Goal: Task Accomplishment & Management: Manage account settings

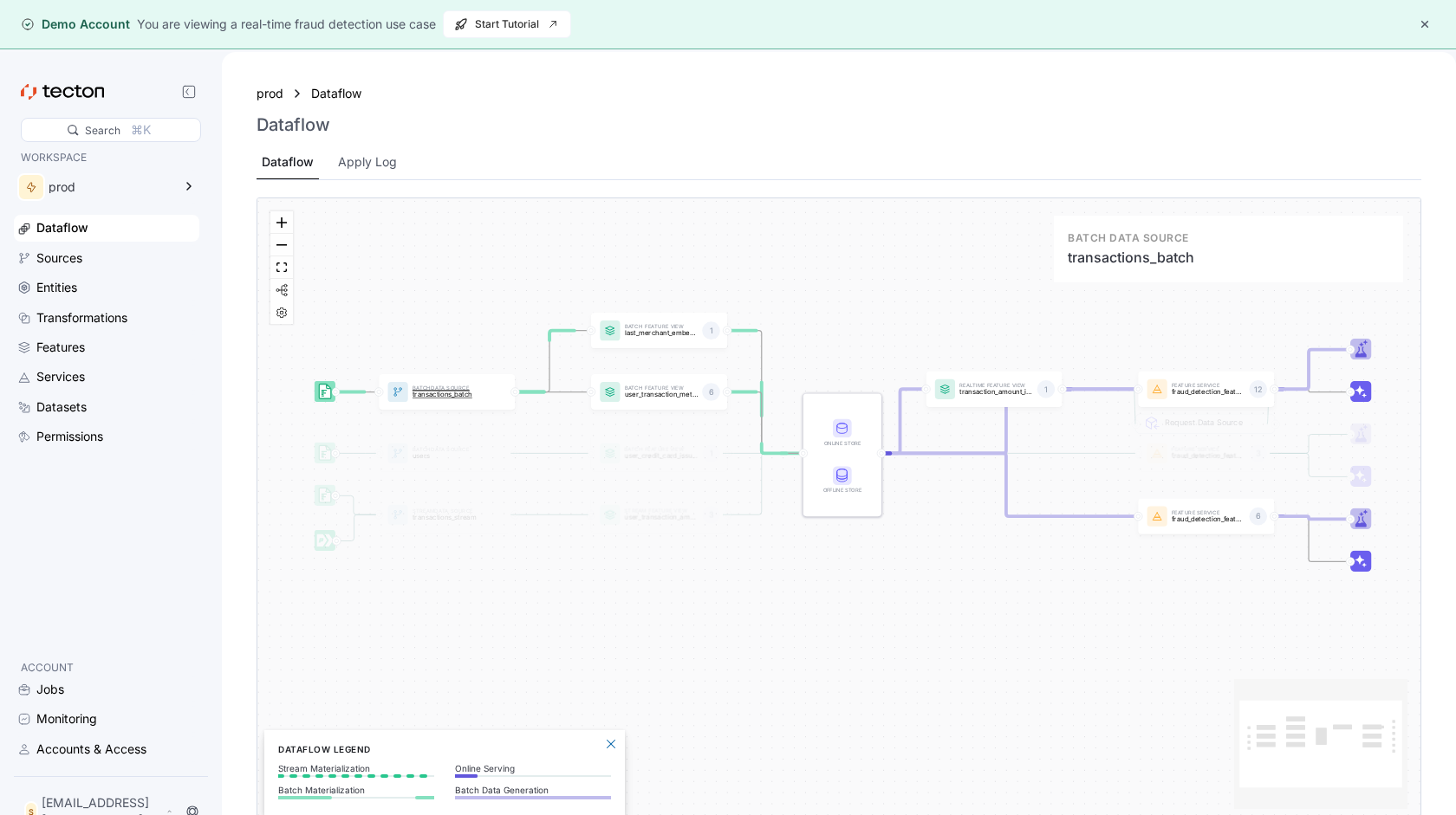
click at [436, 400] on div "Batch Data Source transactions_batch" at bounding box center [450, 393] width 82 height 22
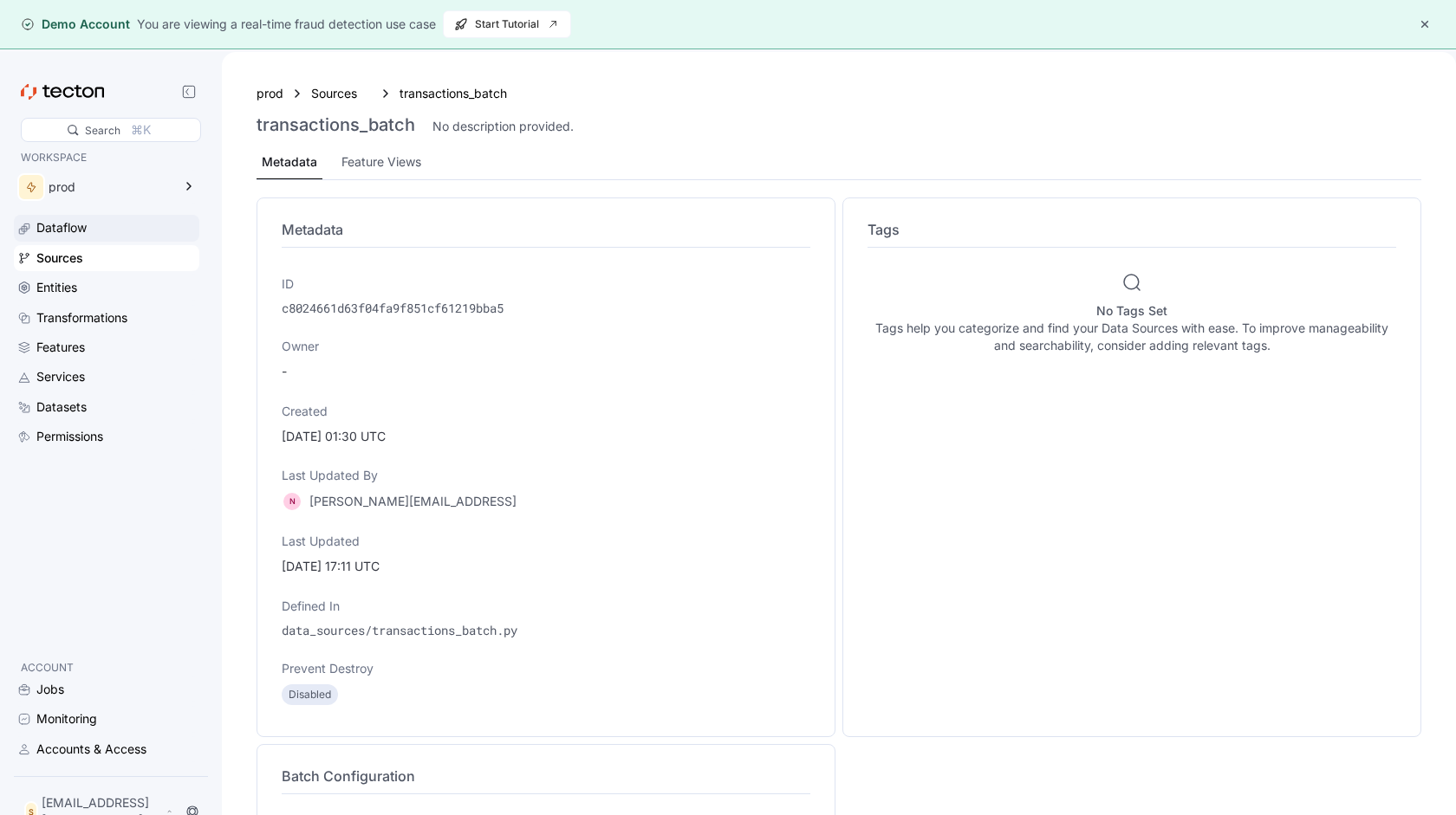
click at [57, 225] on div "Dataflow" at bounding box center [62, 228] width 50 height 19
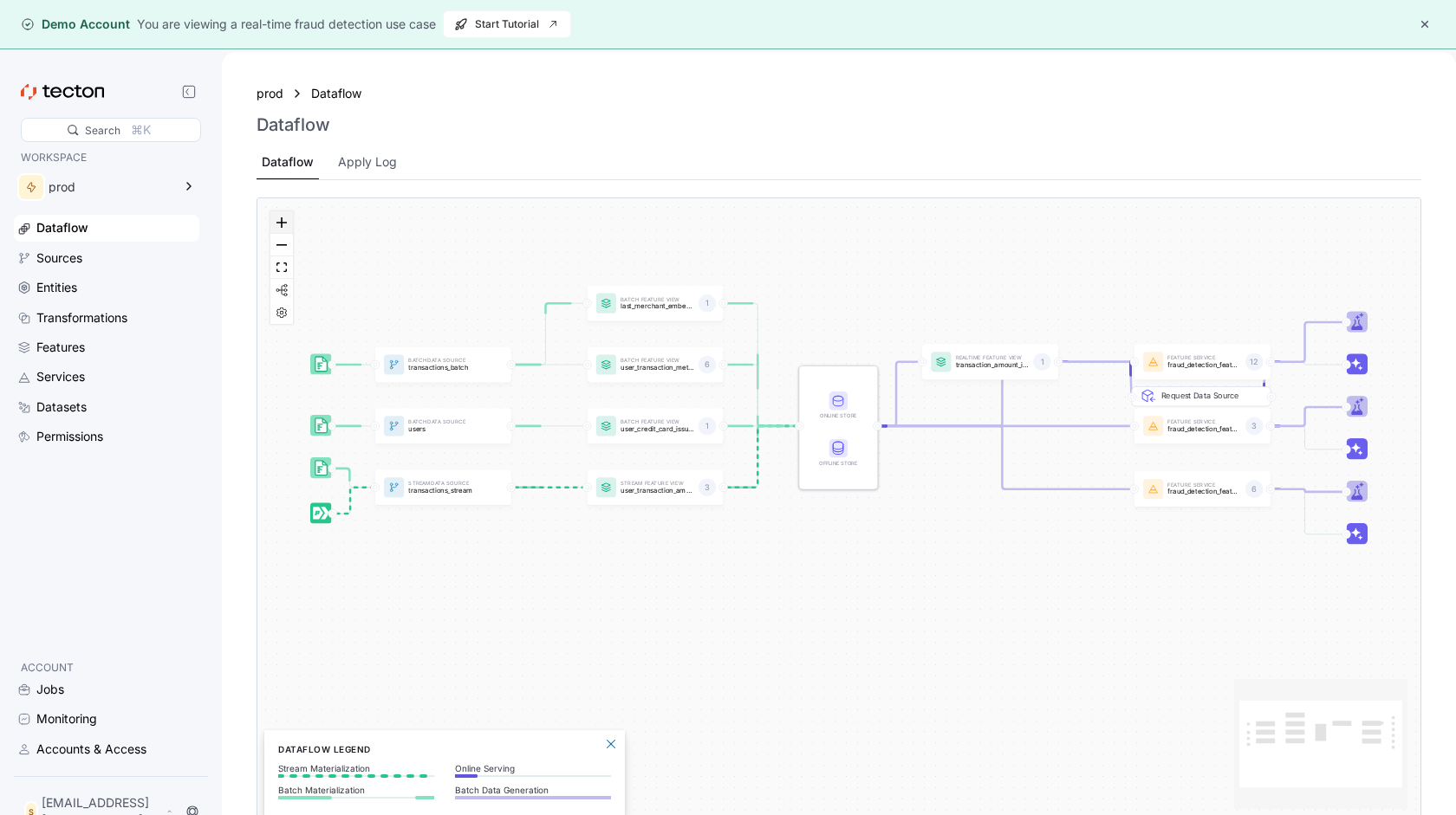
click at [282, 226] on icon "zoom in" at bounding box center [281, 222] width 10 height 10
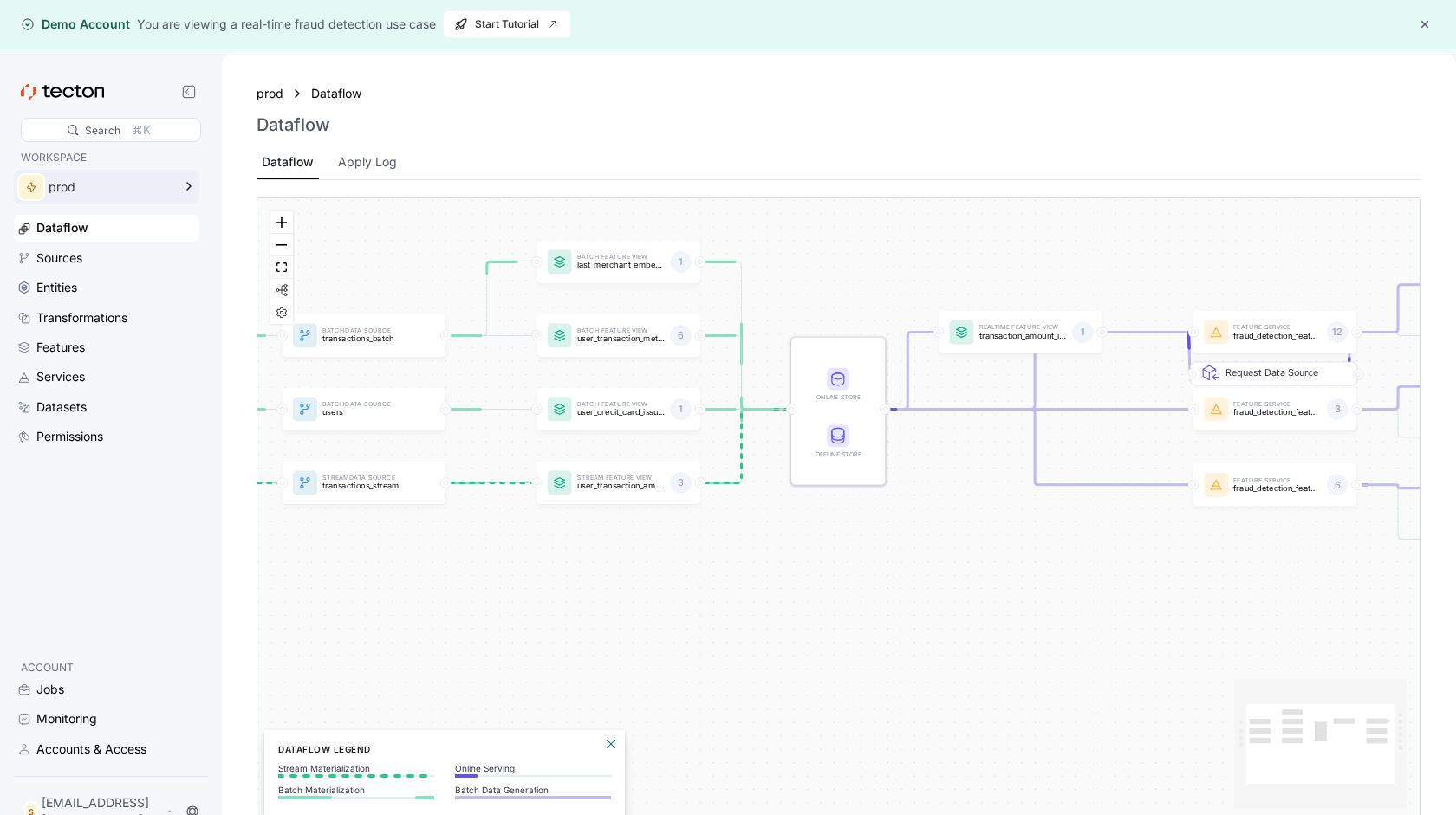
click at [113, 173] on div "prod" at bounding box center [94, 186] width 161 height 35
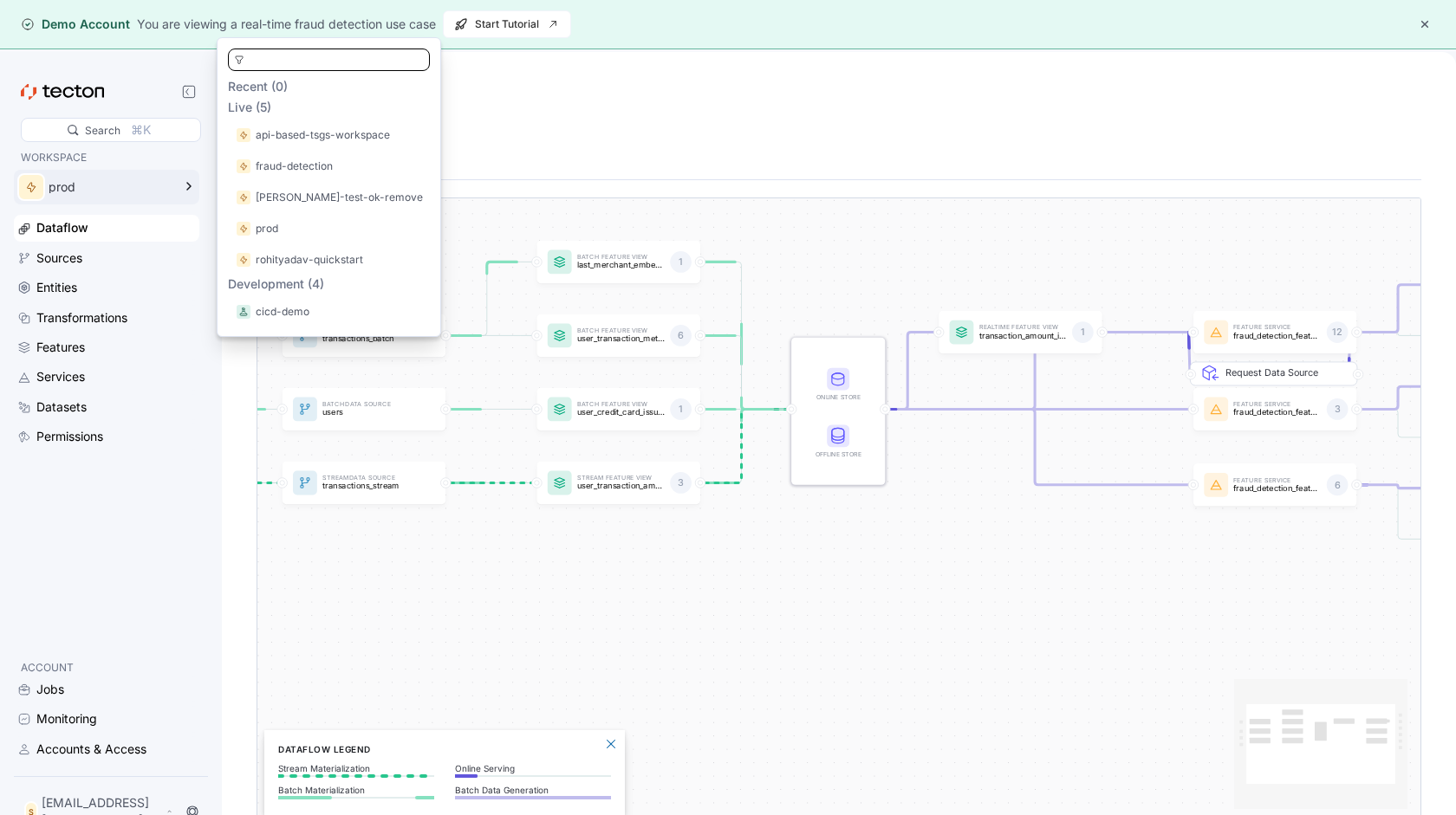
click at [113, 173] on div "prod" at bounding box center [94, 186] width 161 height 35
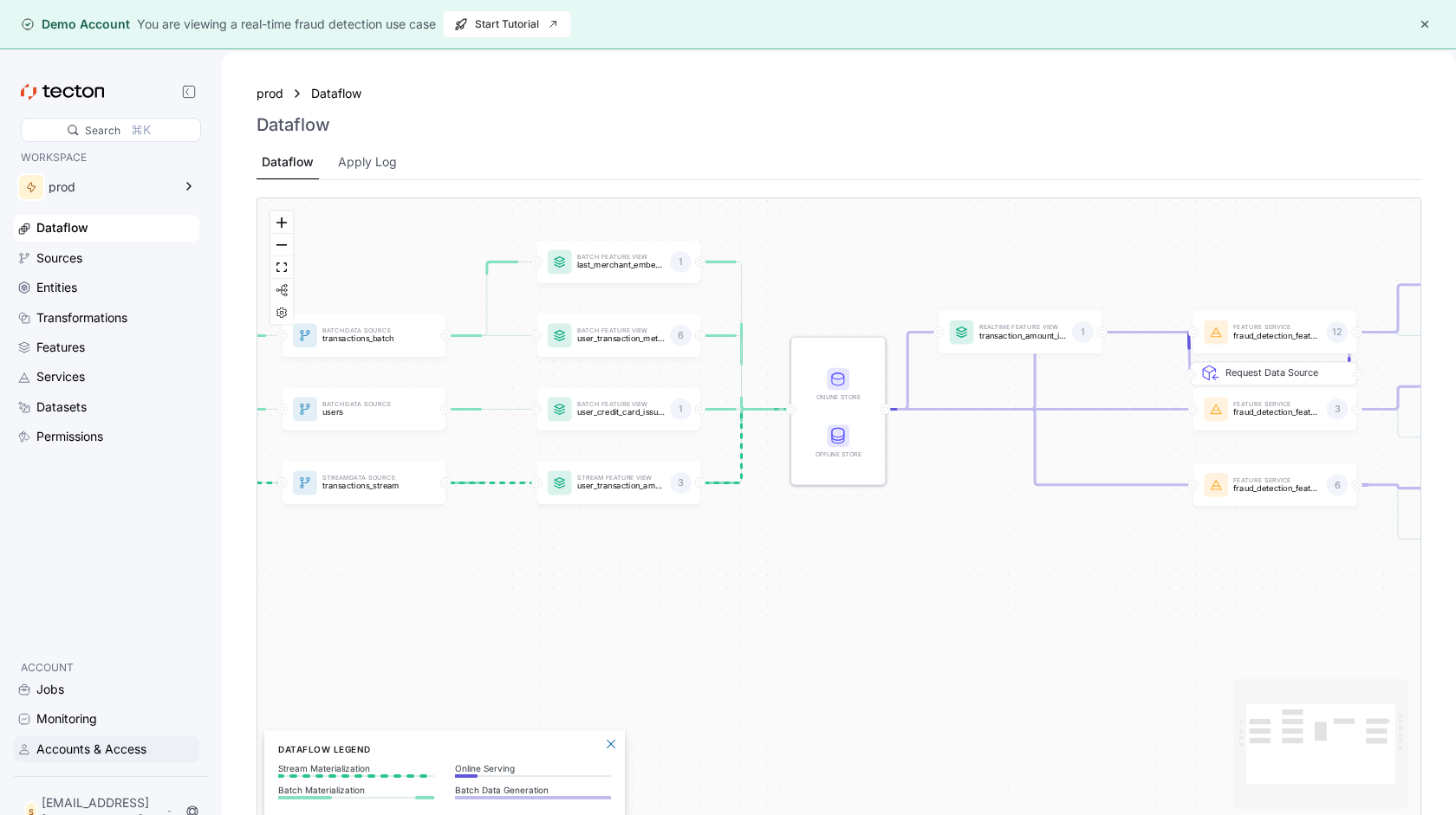
click at [99, 759] on div "Accounts & Access" at bounding box center [91, 749] width 110 height 19
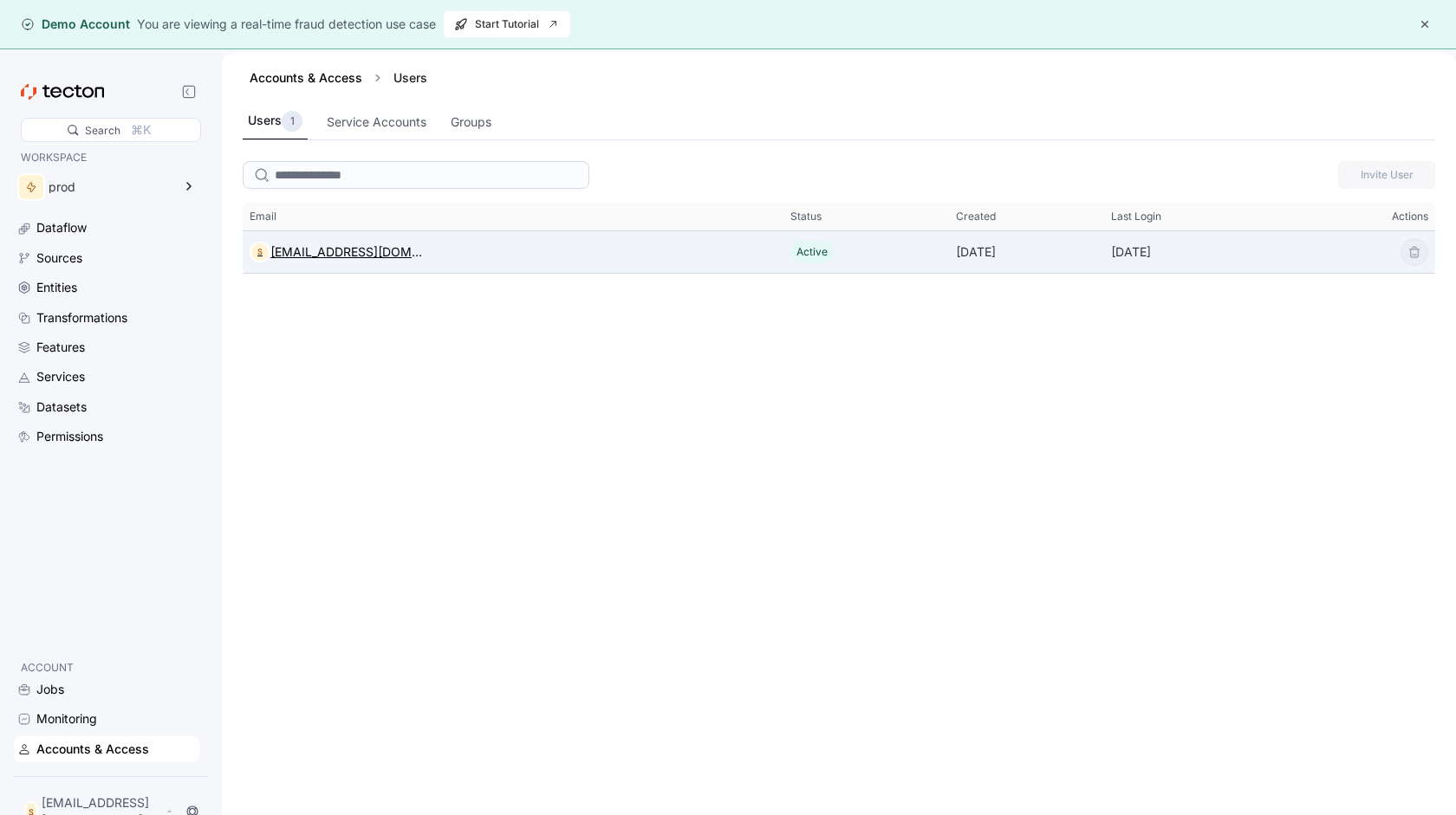
click at [358, 254] on div "[EMAIL_ADDRESS][DOMAIN_NAME]" at bounding box center [347, 252] width 153 height 21
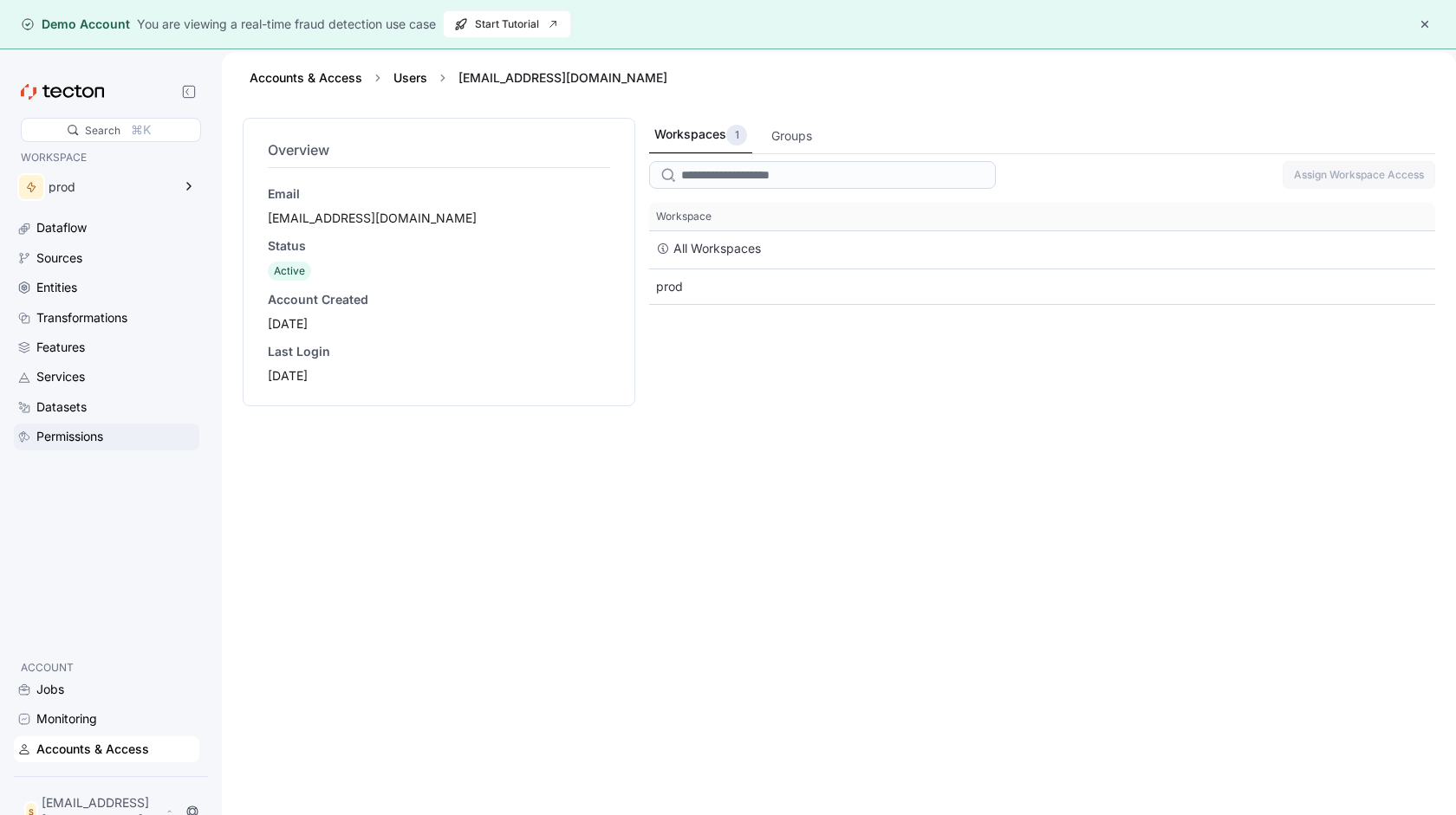
click at [100, 434] on div "Permissions" at bounding box center [70, 436] width 67 height 19
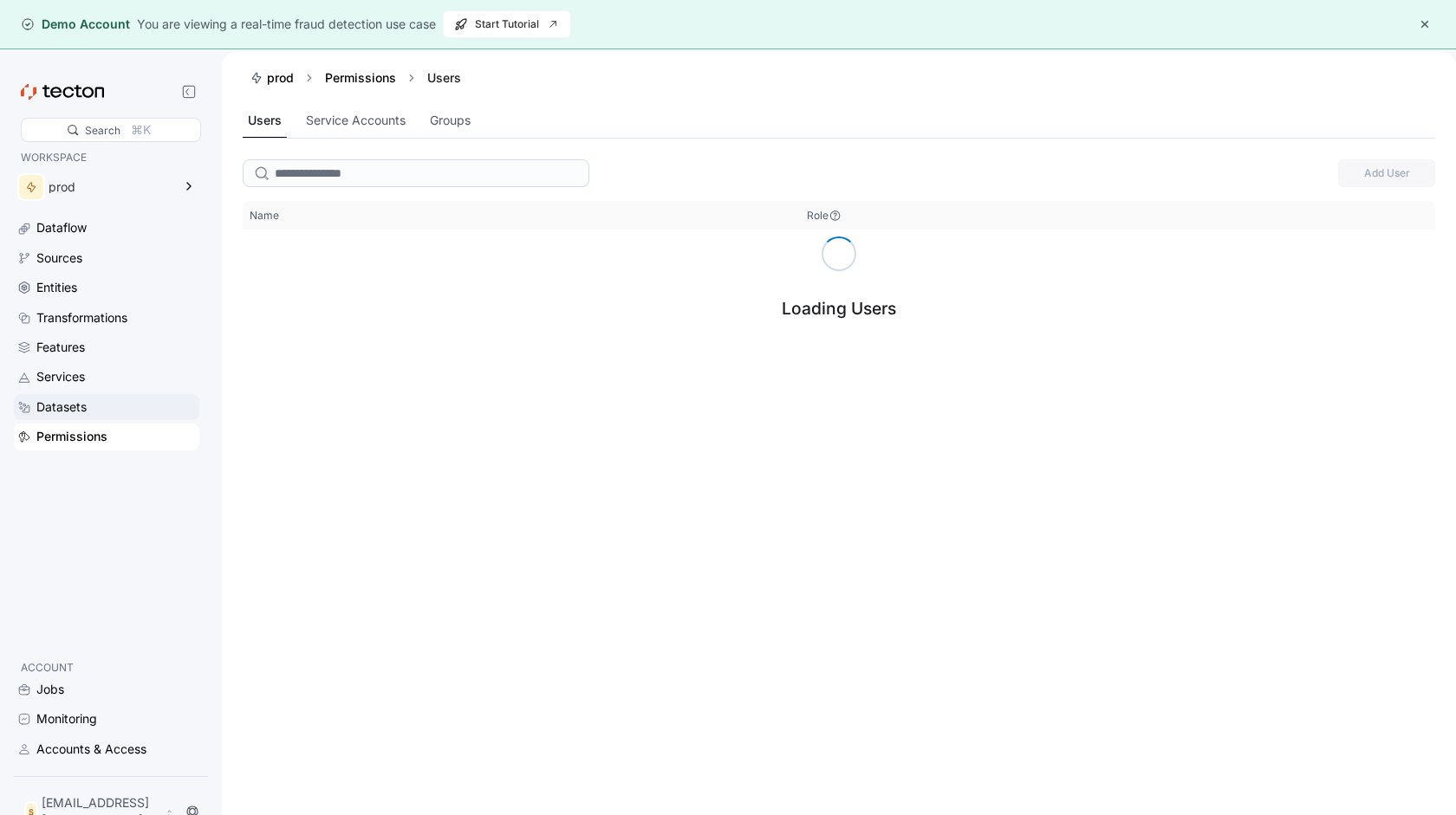
click at [90, 419] on div "Datasets" at bounding box center [106, 408] width 186 height 26
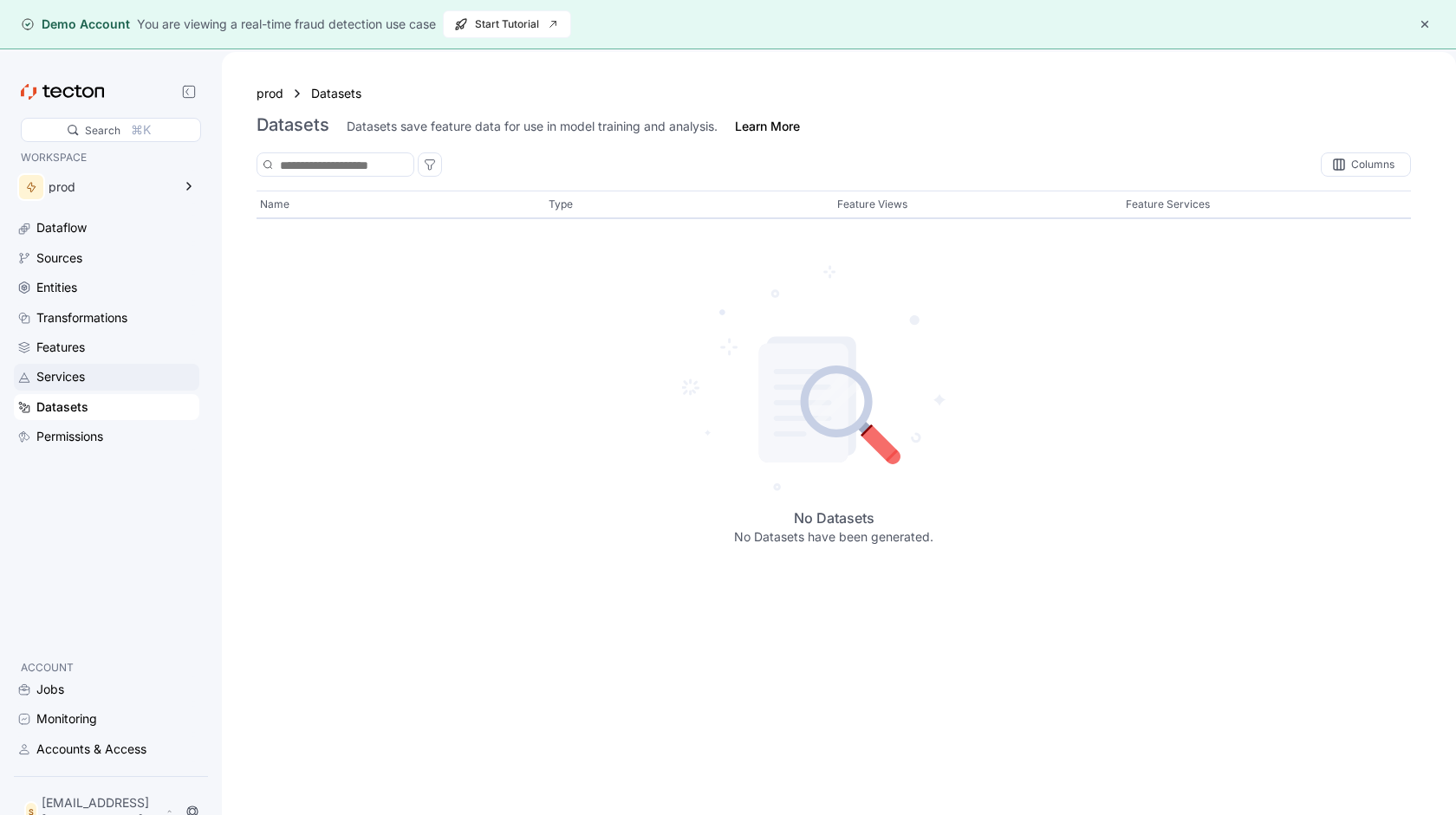
click at [93, 384] on div "Services" at bounding box center [116, 377] width 159 height 19
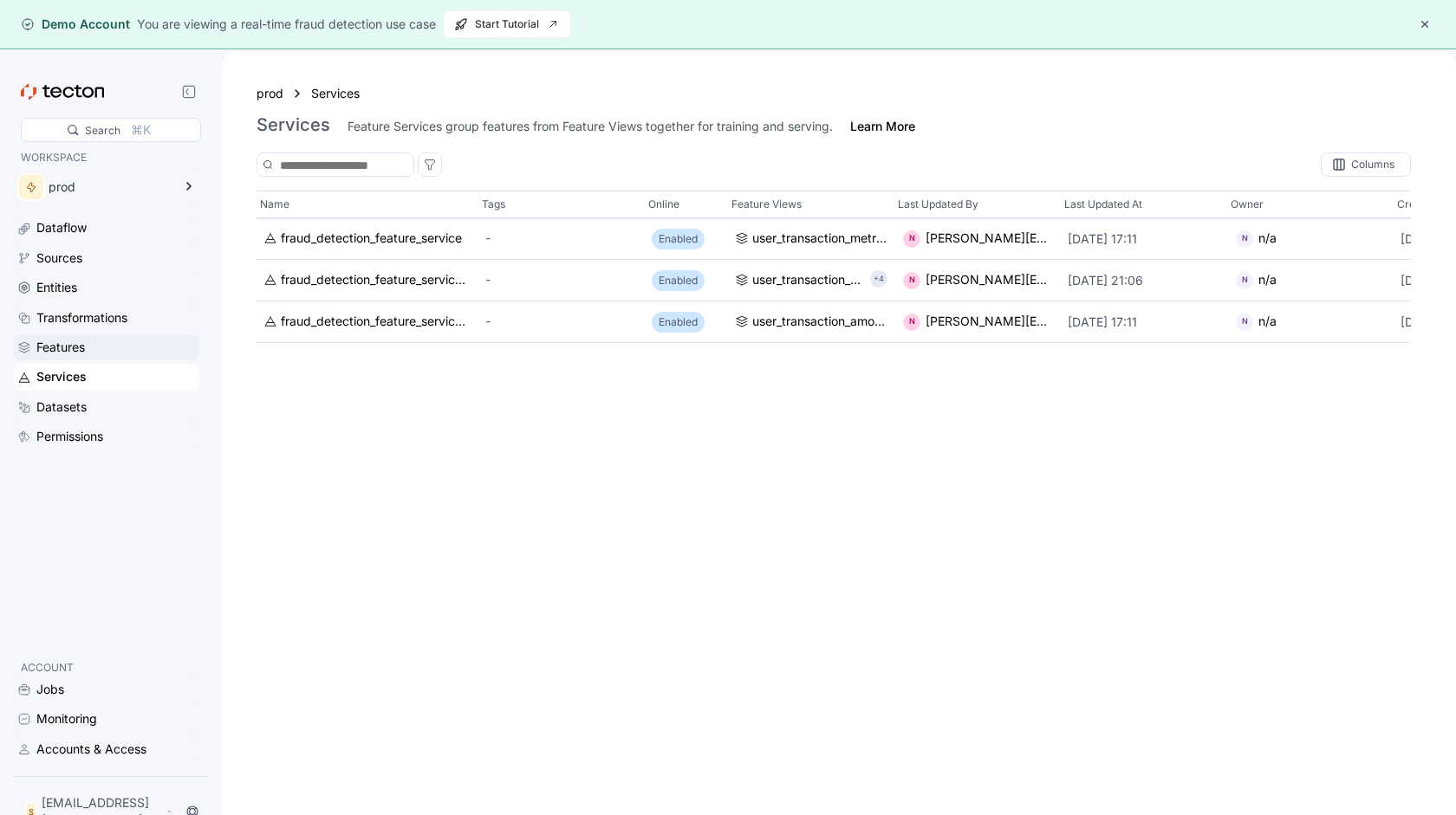
click at [94, 352] on div "Features" at bounding box center [116, 347] width 159 height 19
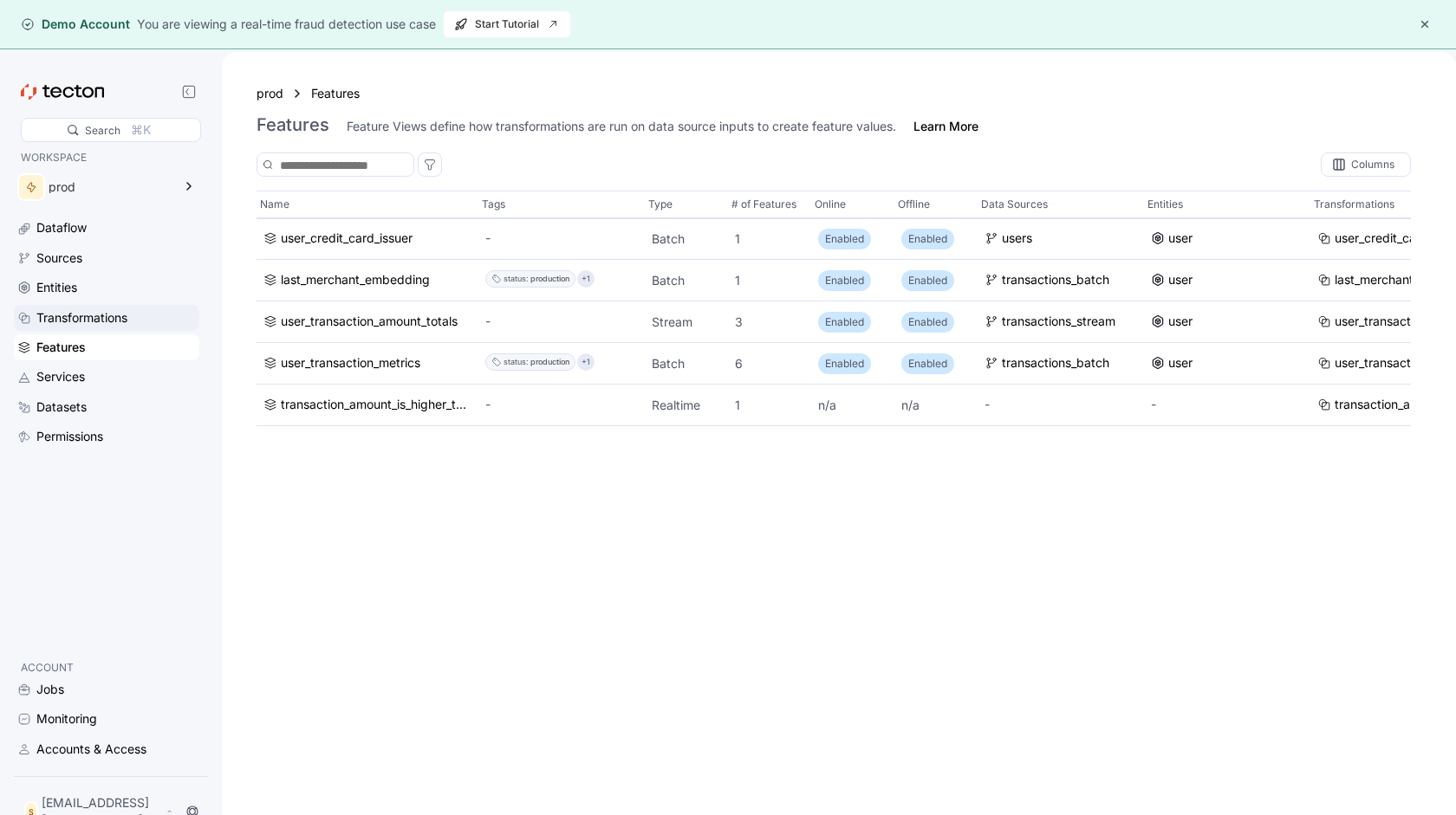
click at [96, 328] on div "Transformations" at bounding box center [106, 318] width 186 height 26
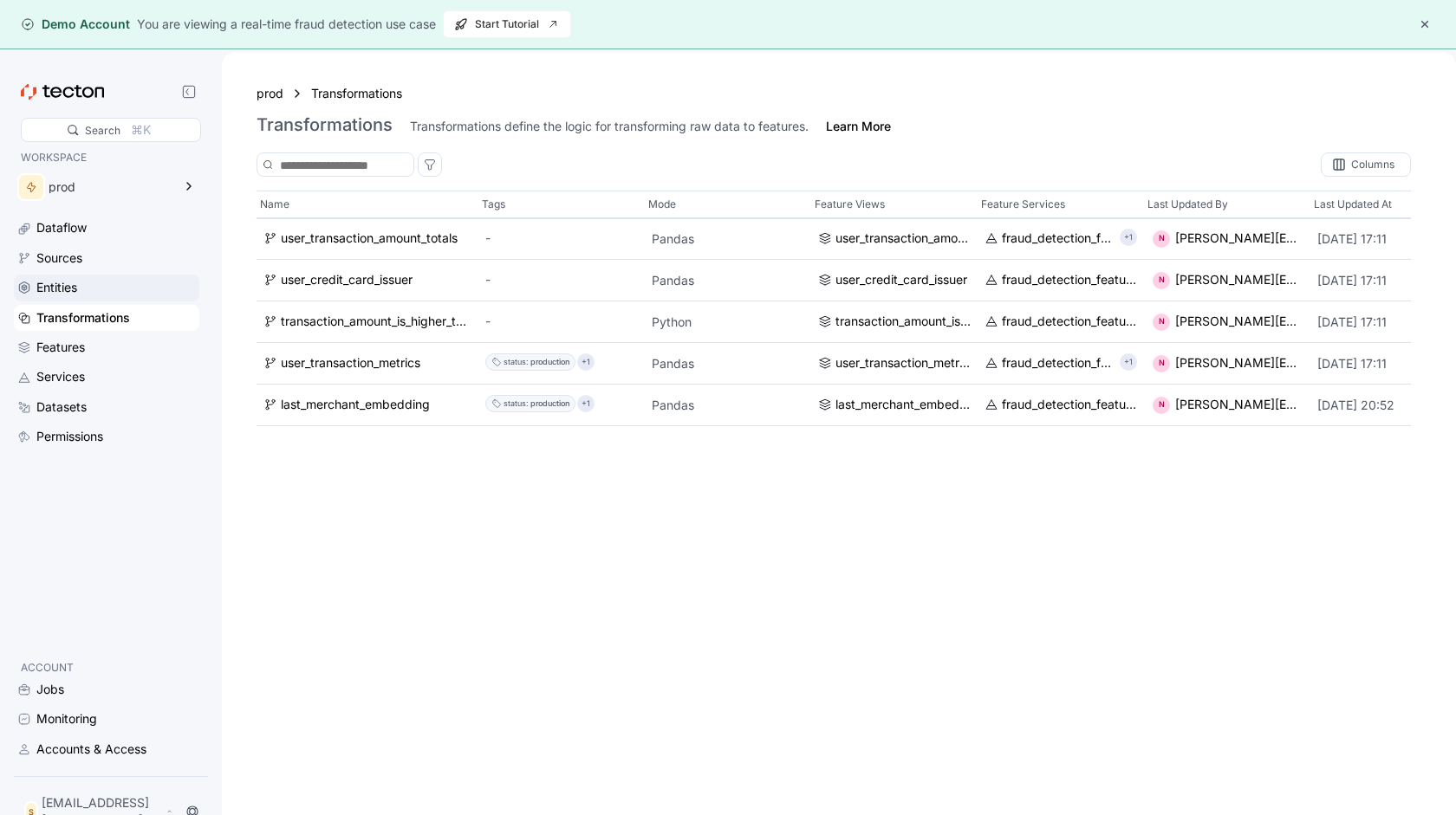
click at [97, 291] on div "Entities" at bounding box center [116, 287] width 159 height 19
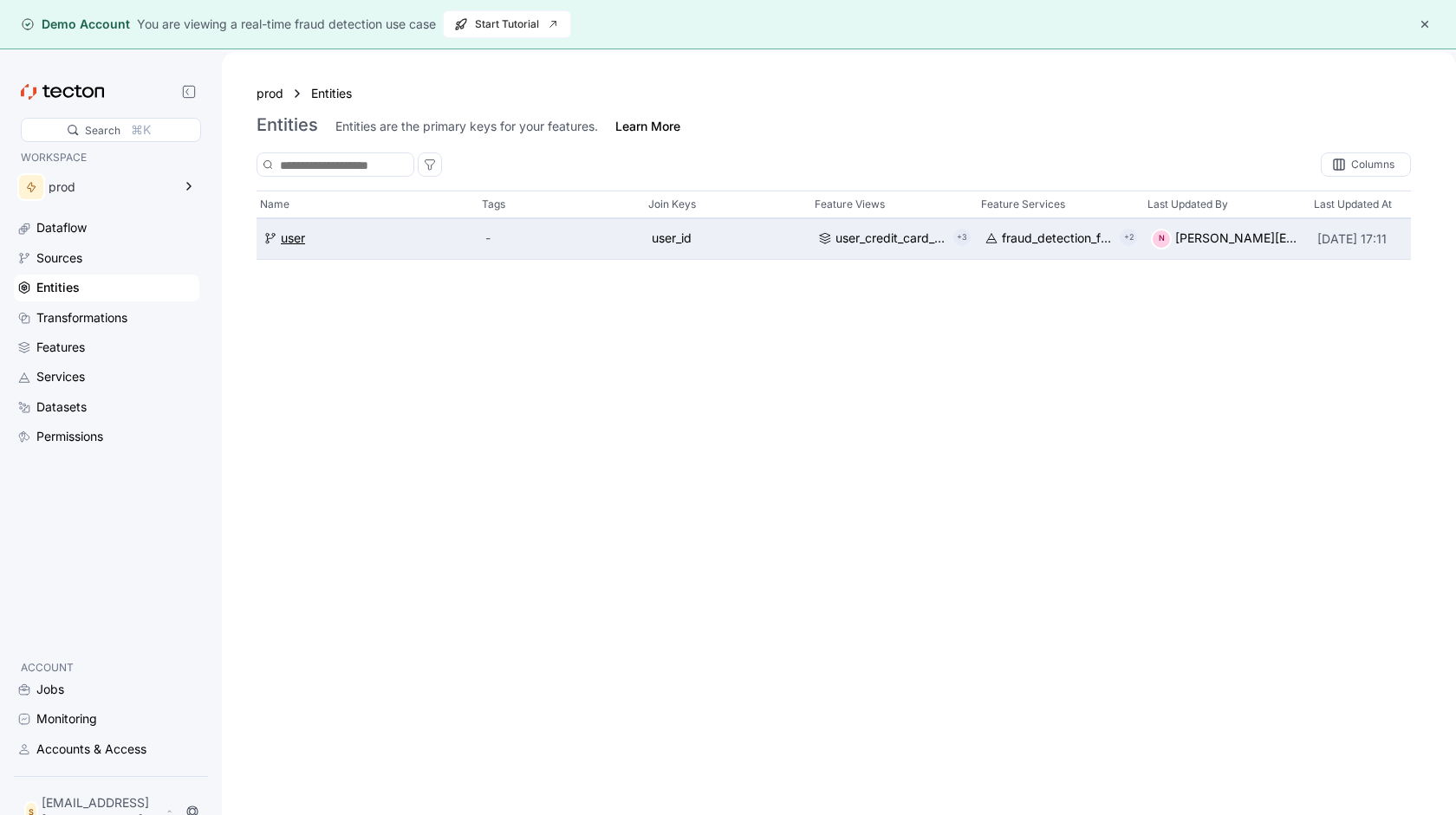
click at [301, 243] on div "user" at bounding box center [293, 239] width 24 height 19
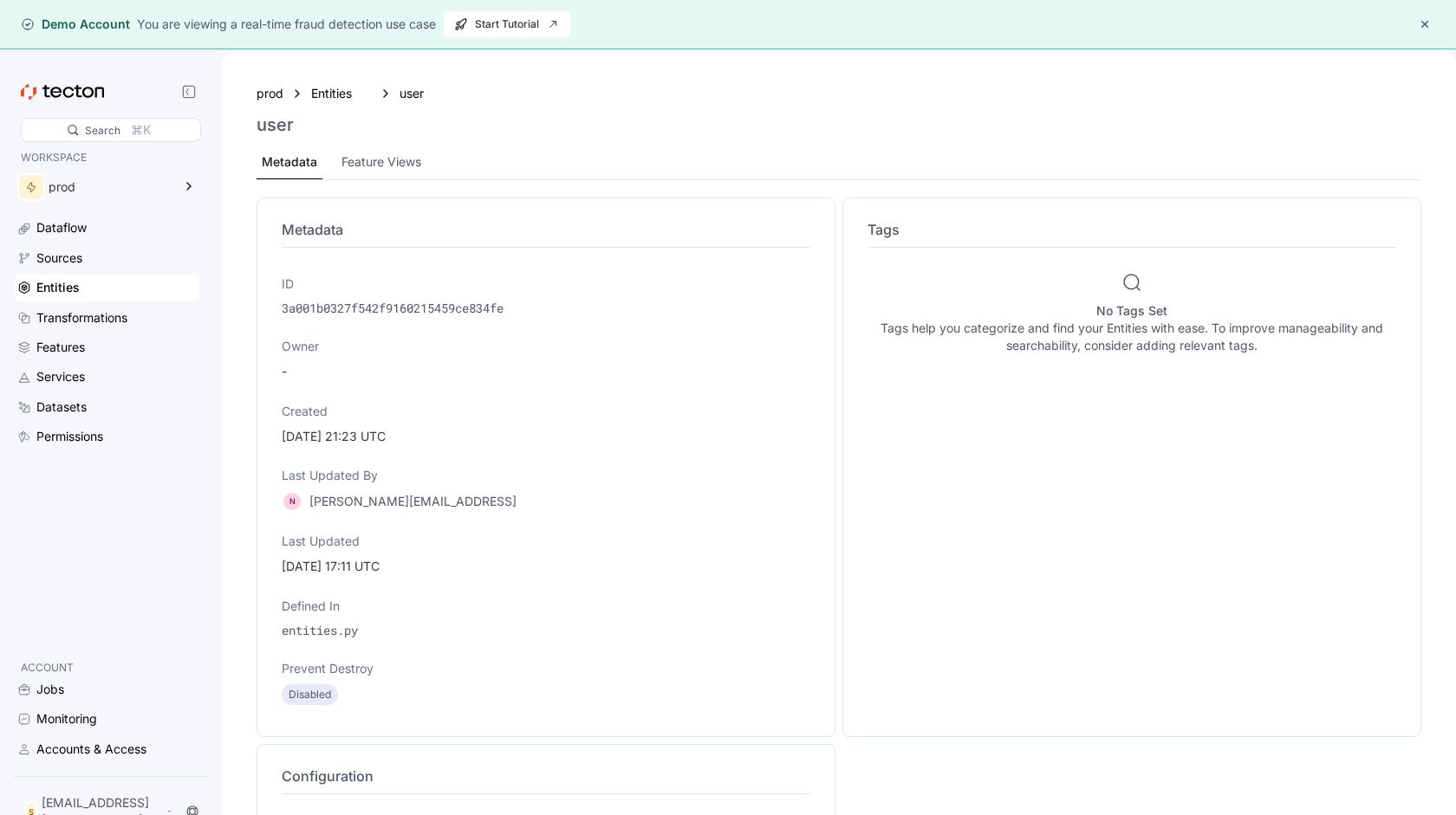
click at [413, 314] on p "3a001b0327f542f9160215459ce834fe" at bounding box center [546, 308] width 529 height 18
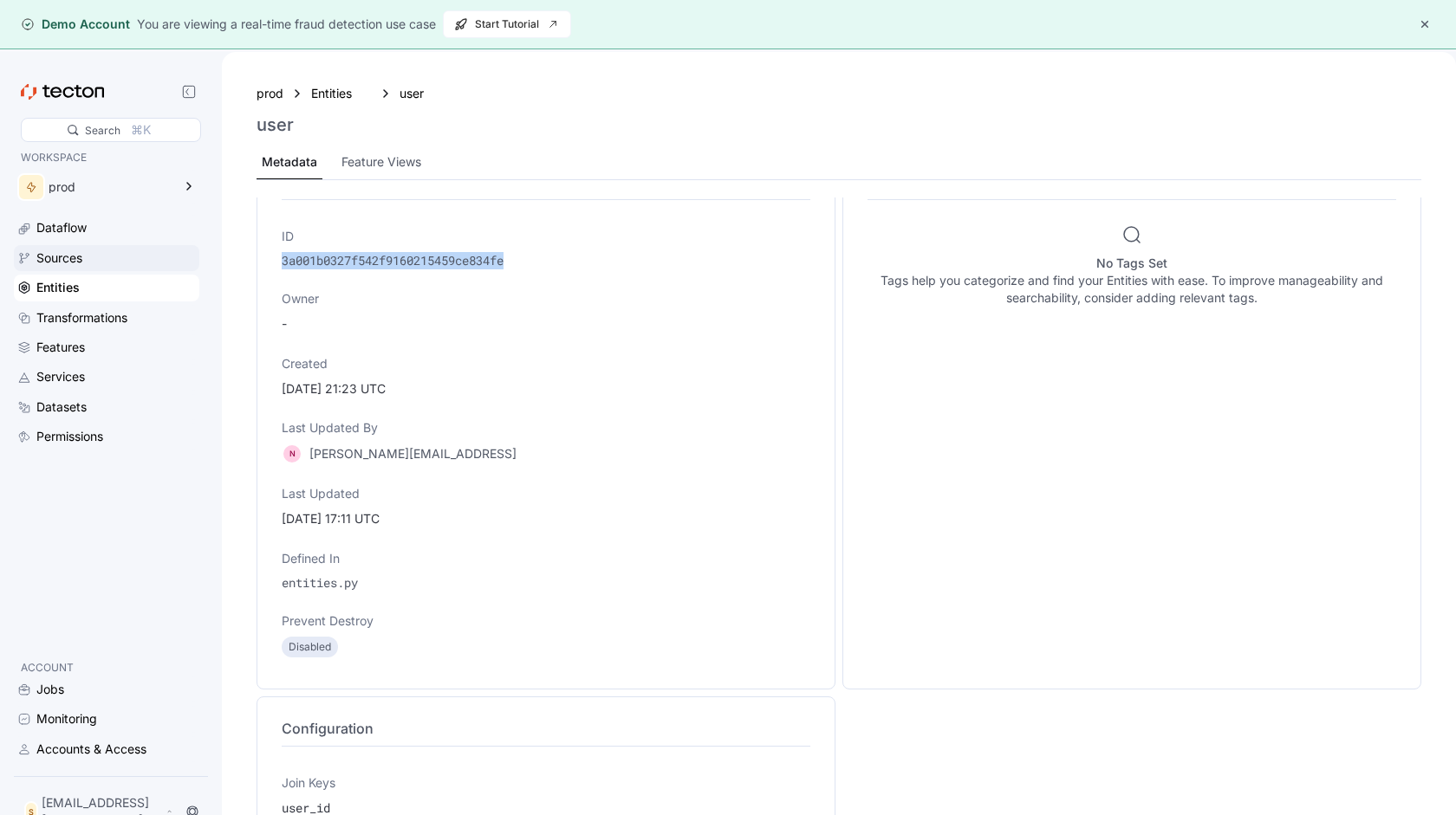
click at [61, 262] on div "Sources" at bounding box center [59, 258] width 46 height 19
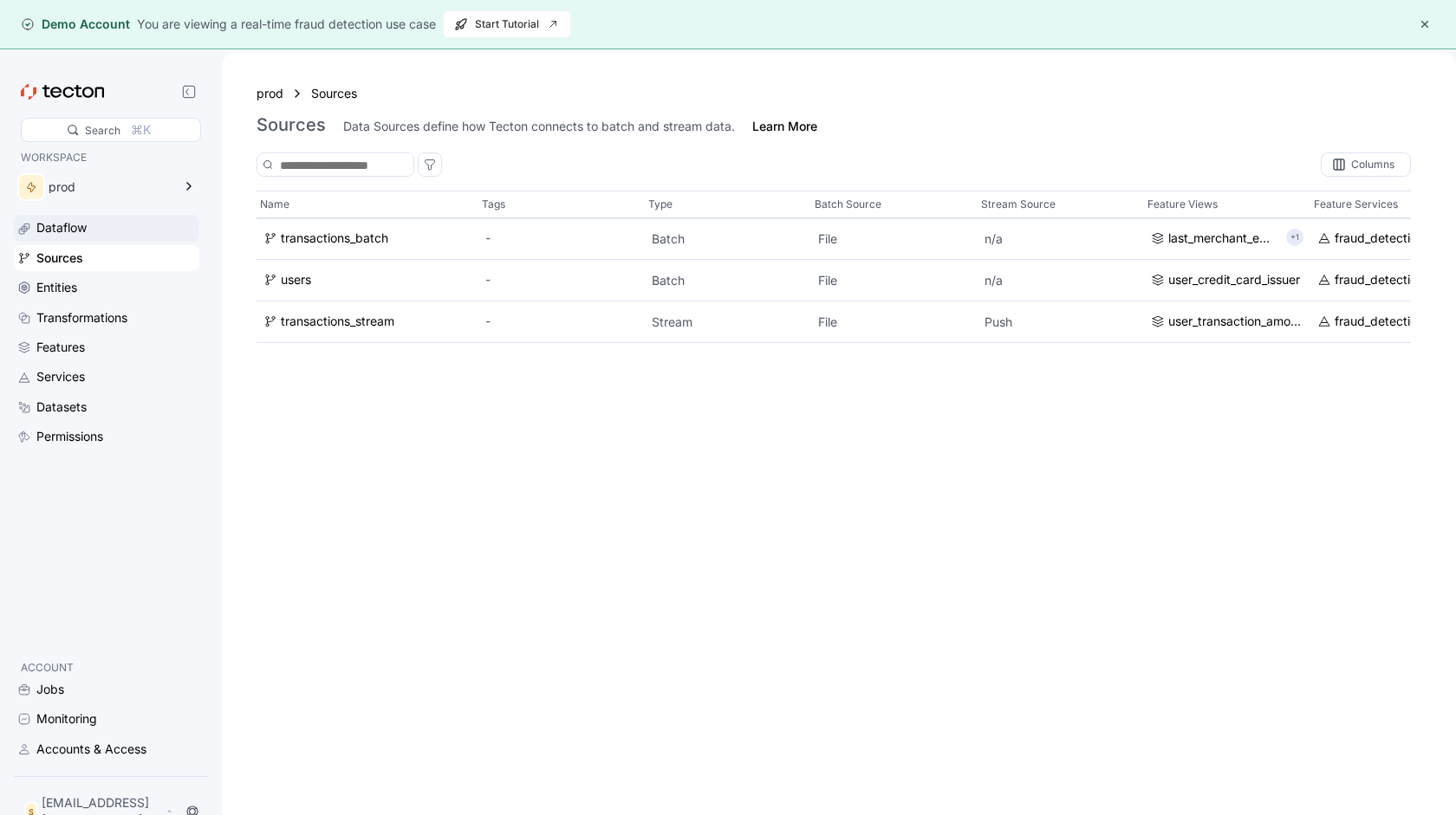
click at [87, 233] on div "Dataflow" at bounding box center [62, 228] width 50 height 19
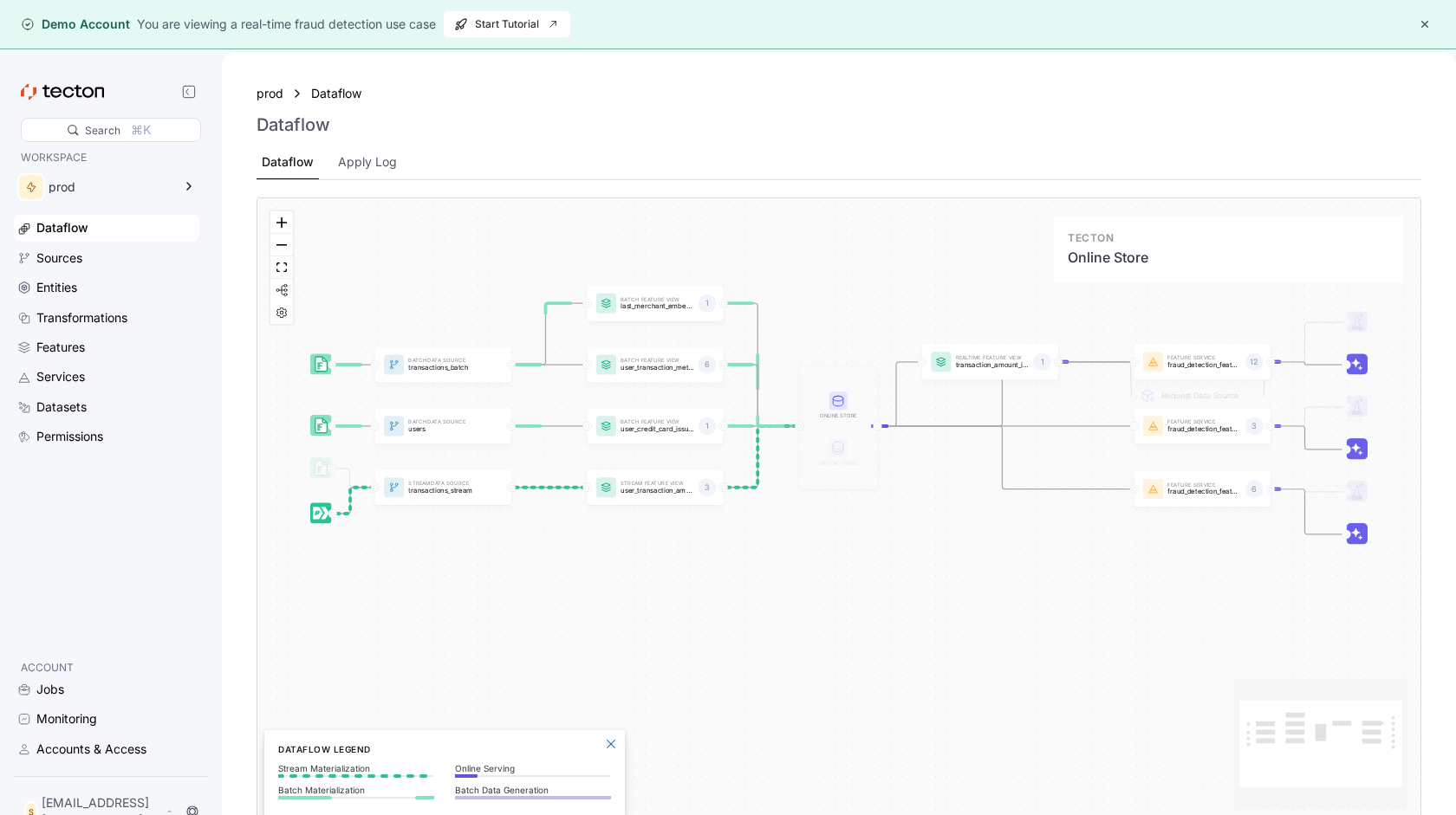
click at [840, 412] on div "Online Store" at bounding box center [839, 416] width 45 height 8
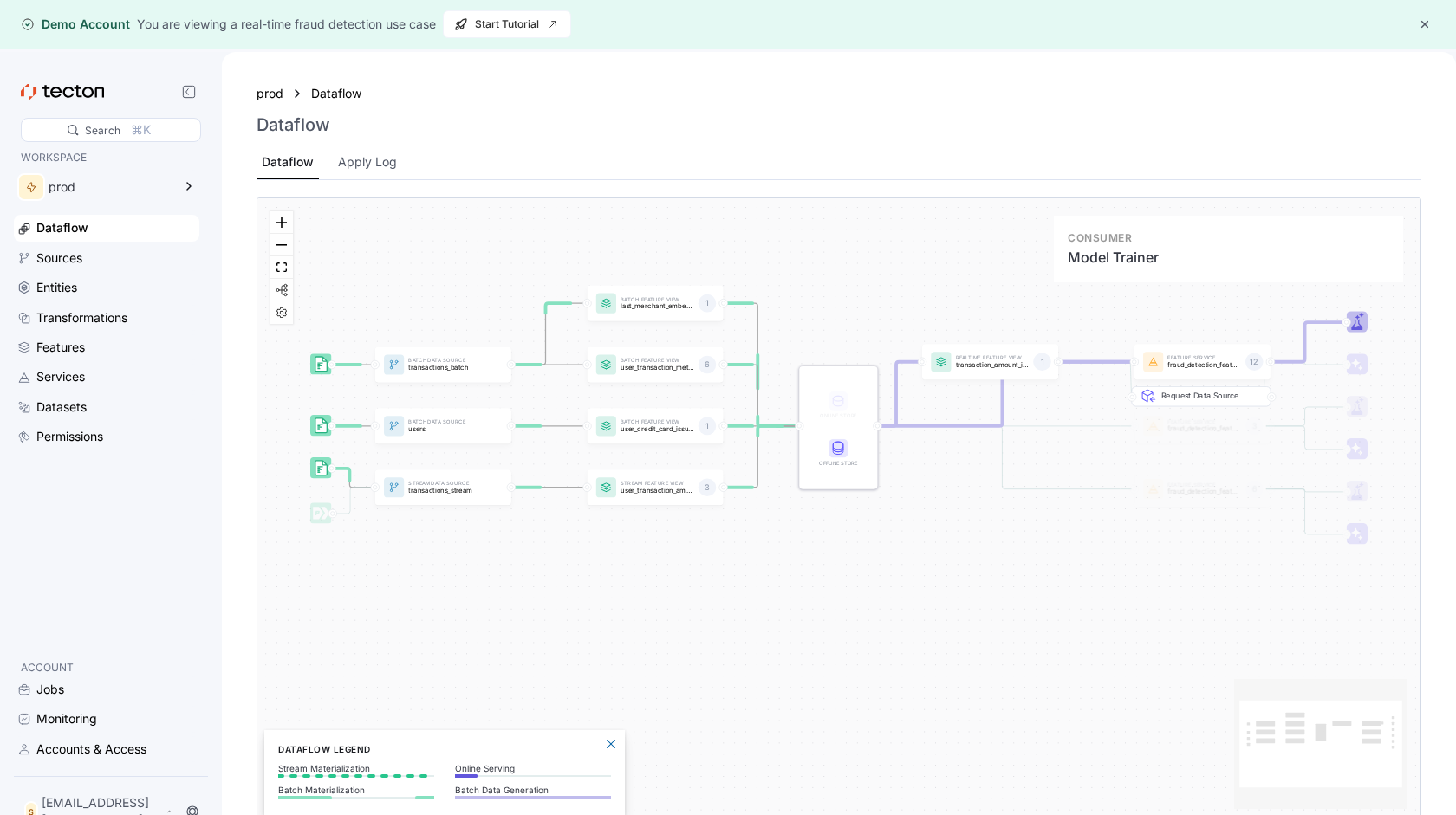
click at [1353, 323] on rect at bounding box center [1357, 322] width 21 height 21
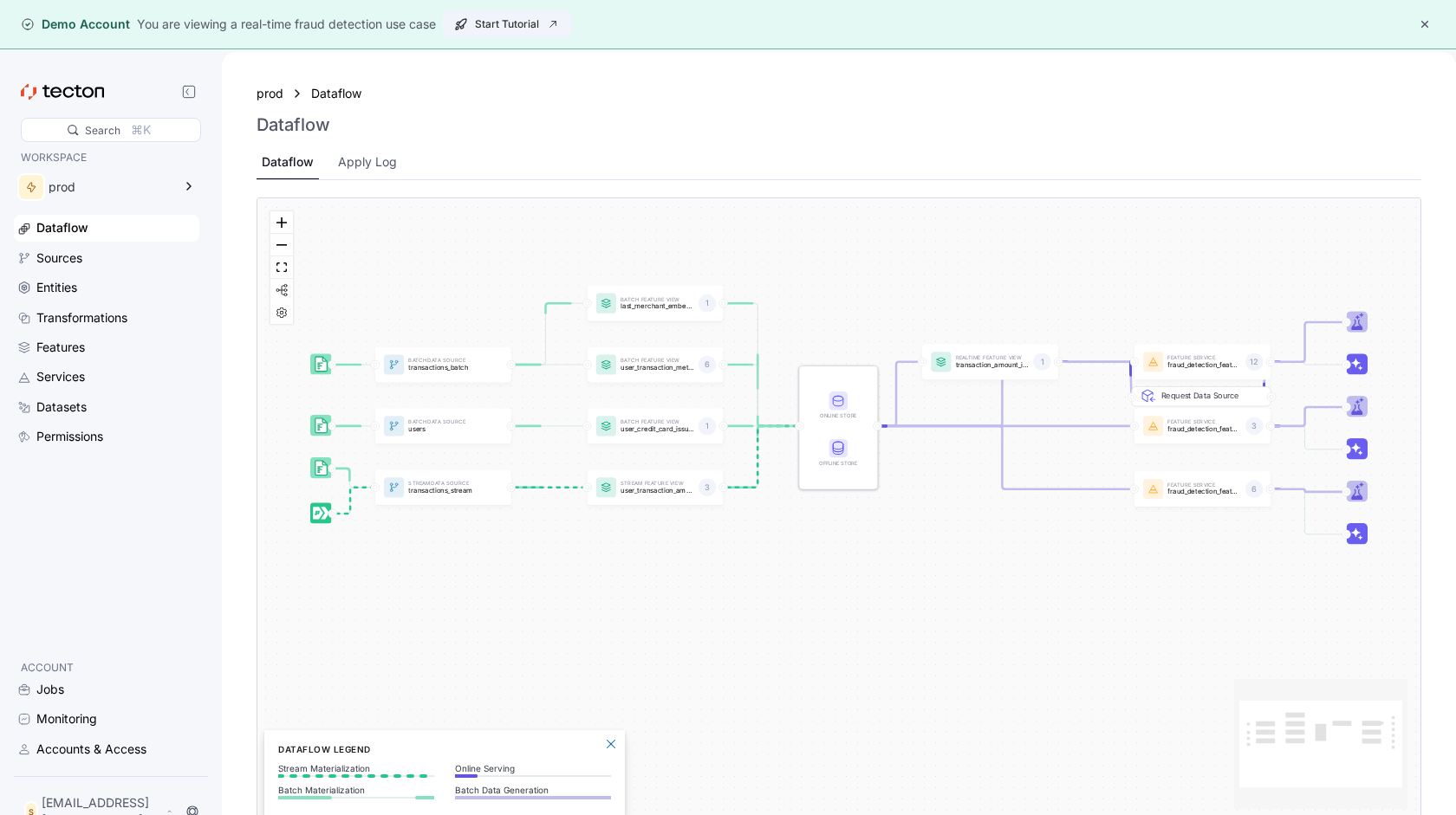
click at [534, 17] on span "Start Tutorial" at bounding box center [506, 24] width 105 height 26
click at [66, 248] on div "Sources" at bounding box center [106, 258] width 186 height 26
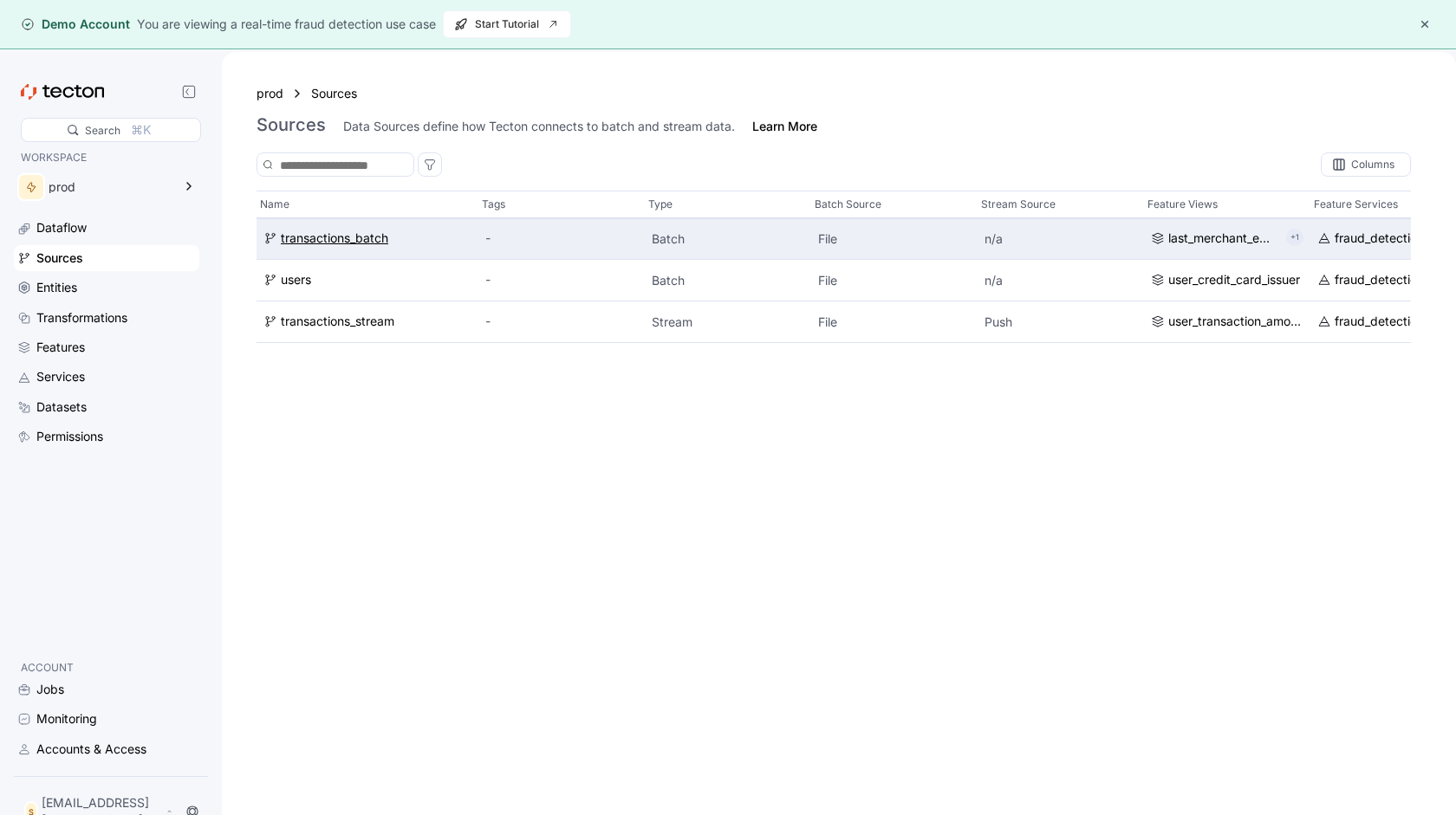
click at [345, 243] on div "transactions_batch" at bounding box center [334, 239] width 107 height 19
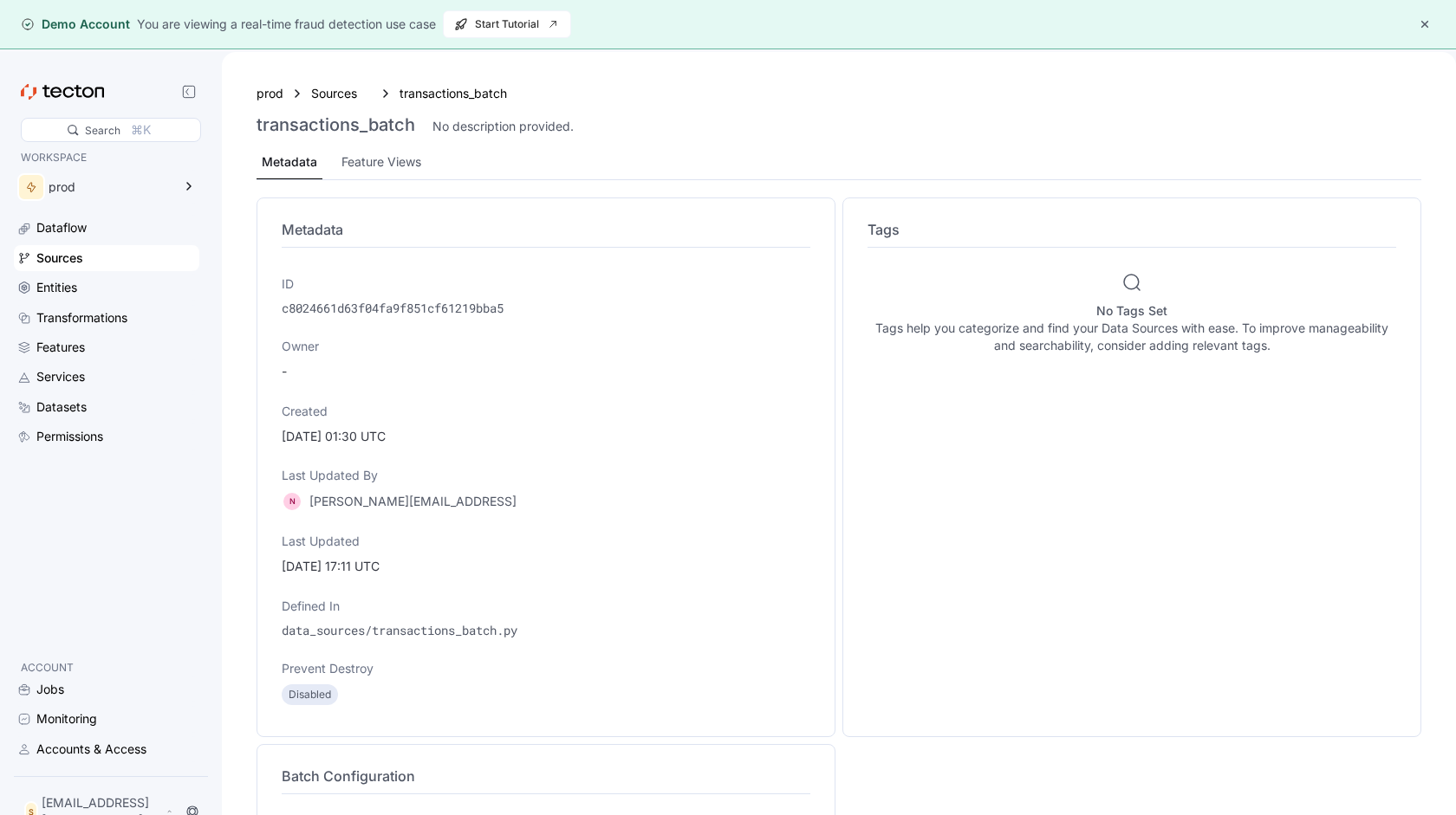
scroll to position [428, 0]
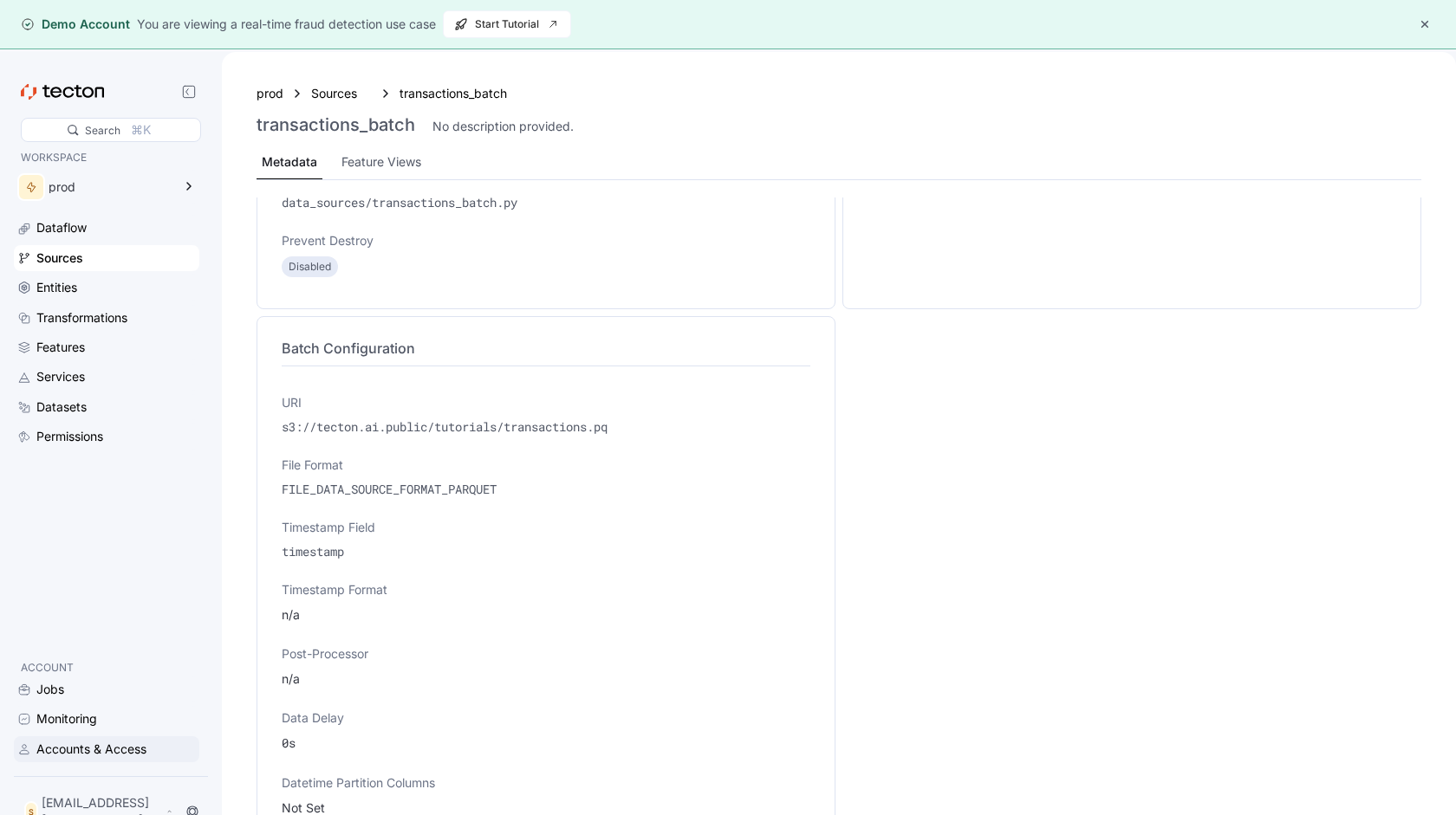
click at [91, 757] on div "Accounts & Access" at bounding box center [91, 749] width 110 height 19
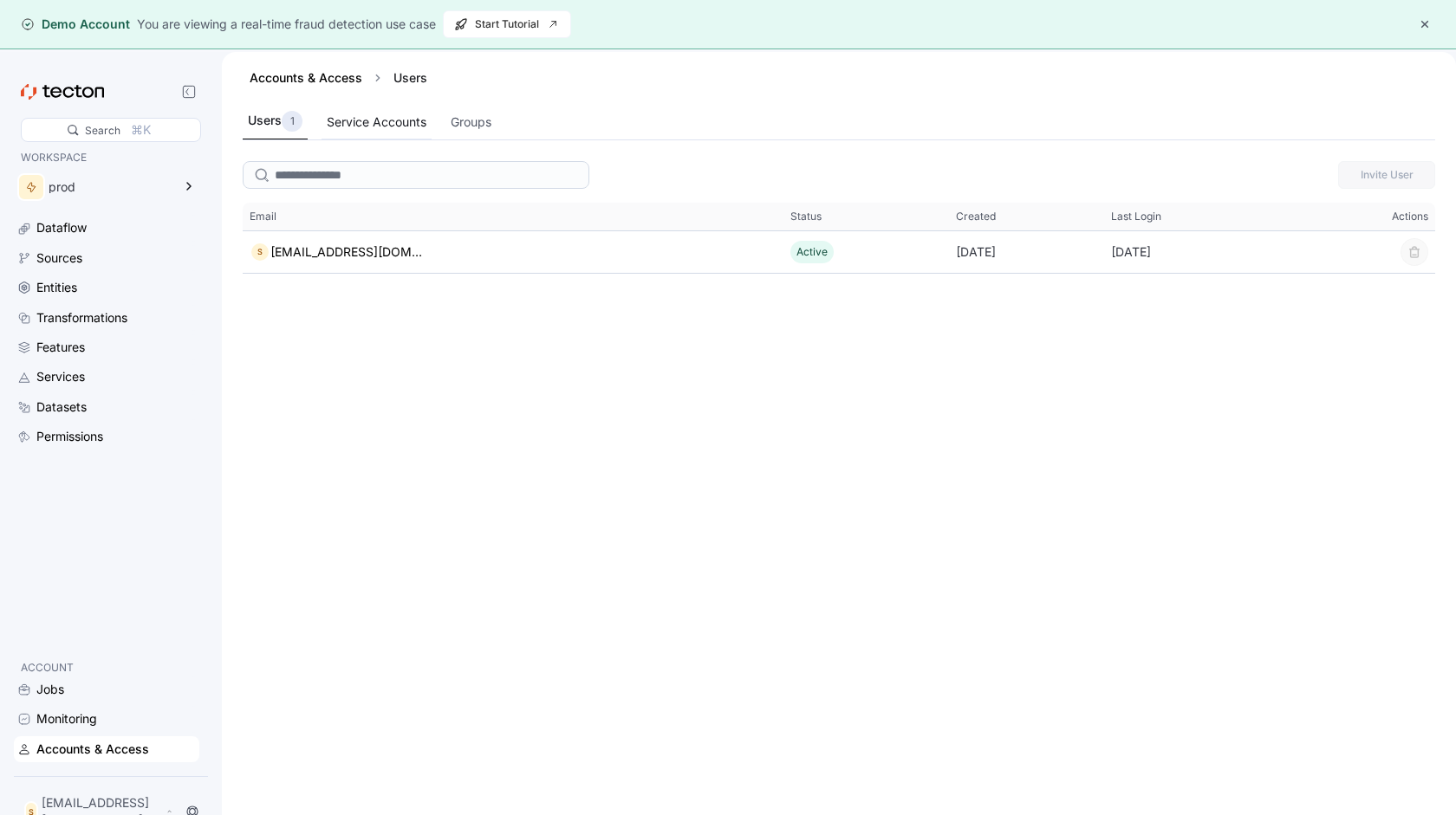
click at [398, 134] on div "Service Accounts" at bounding box center [377, 122] width 110 height 34
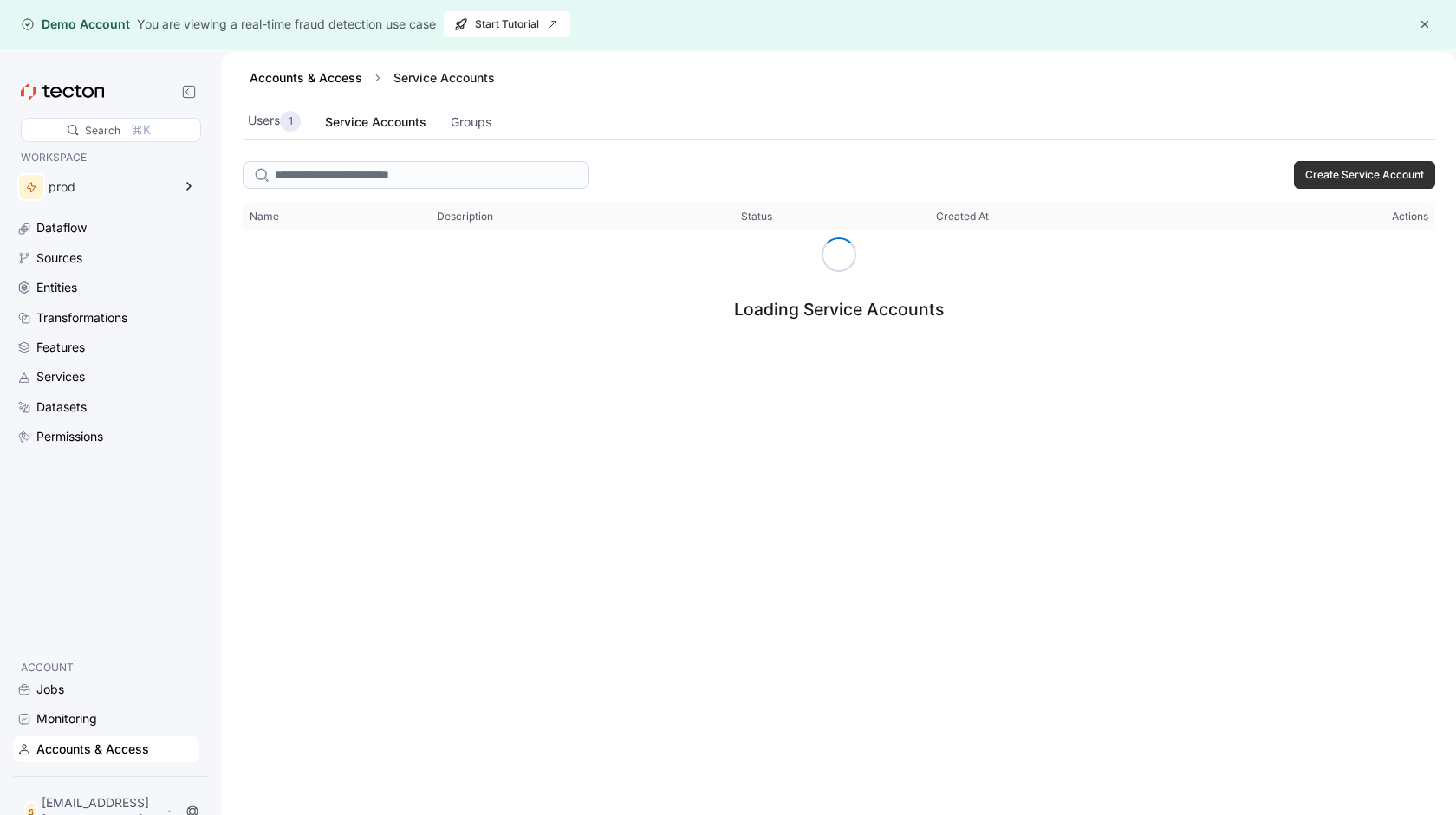
click at [501, 124] on div "Users 1 Service Accounts Groups" at bounding box center [839, 121] width 1192 height 36
click at [459, 124] on div "Groups" at bounding box center [471, 122] width 41 height 19
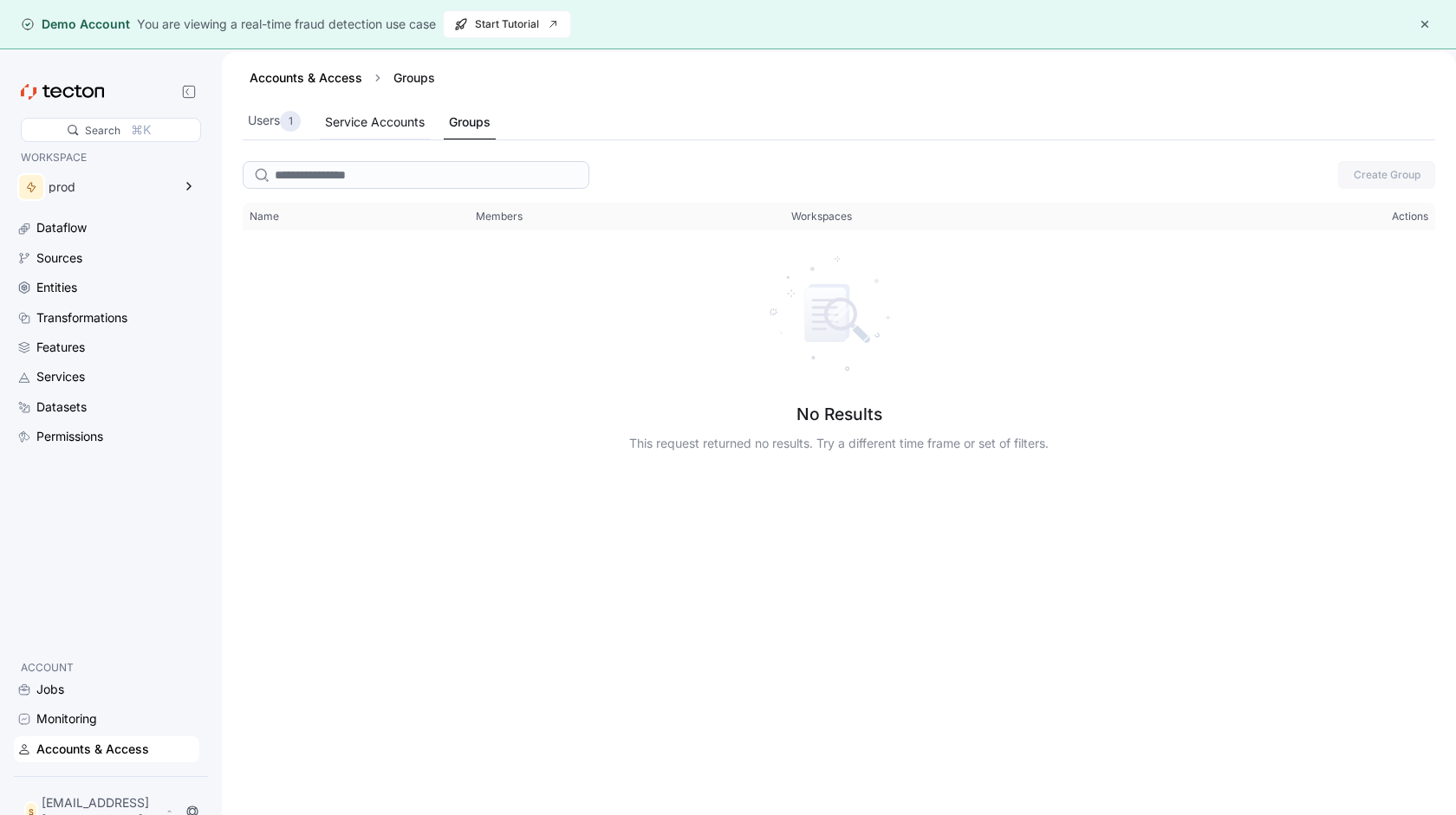
click at [411, 118] on div "Service Accounts" at bounding box center [374, 122] width 100 height 19
click at [1317, 167] on span "Create Service Account" at bounding box center [1364, 175] width 118 height 26
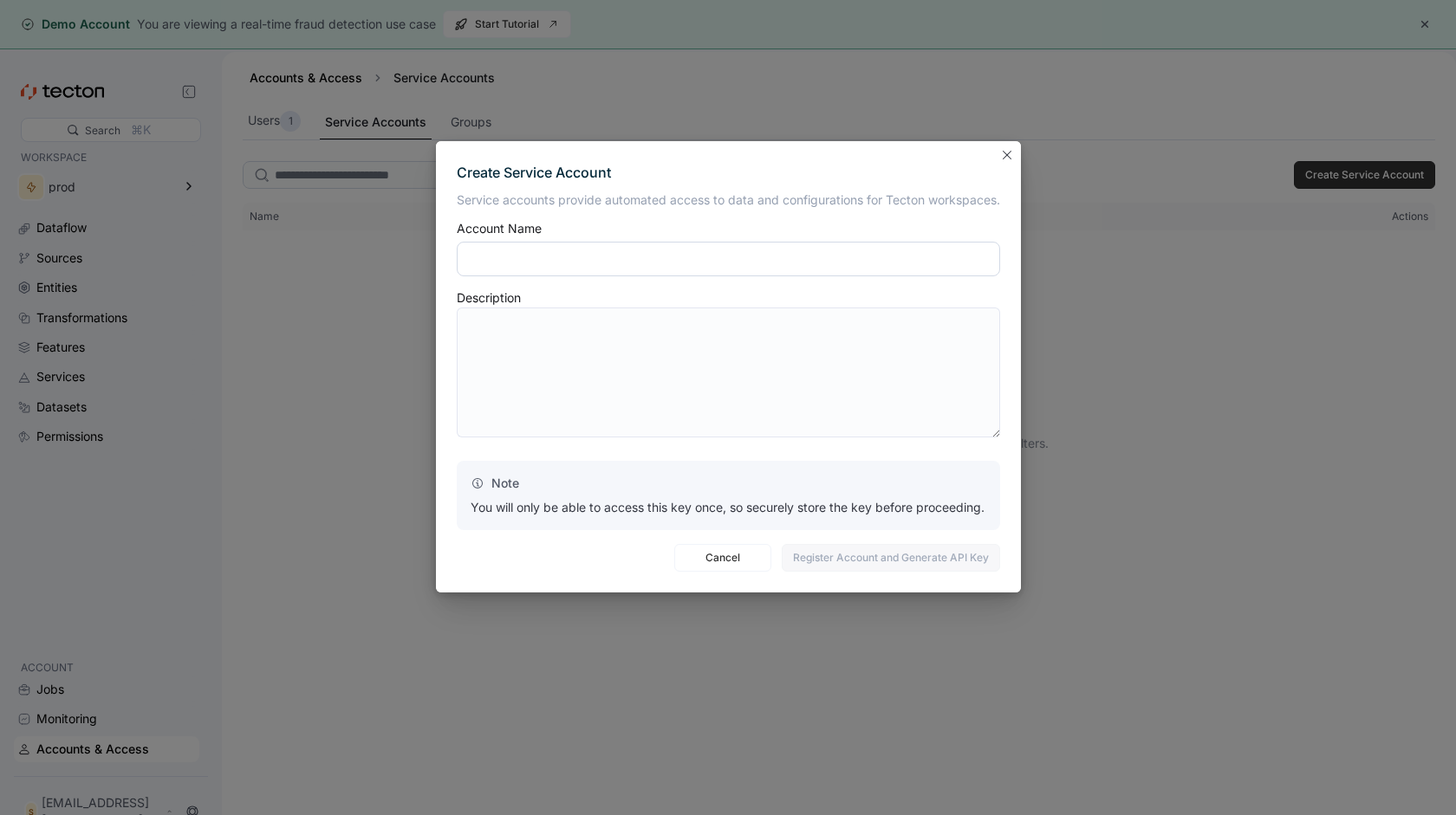
click at [619, 248] on input "text" at bounding box center [728, 258] width 544 height 35
type input "**********"
click at [925, 561] on span "Register Account and Generate API Key" at bounding box center [891, 558] width 196 height 26
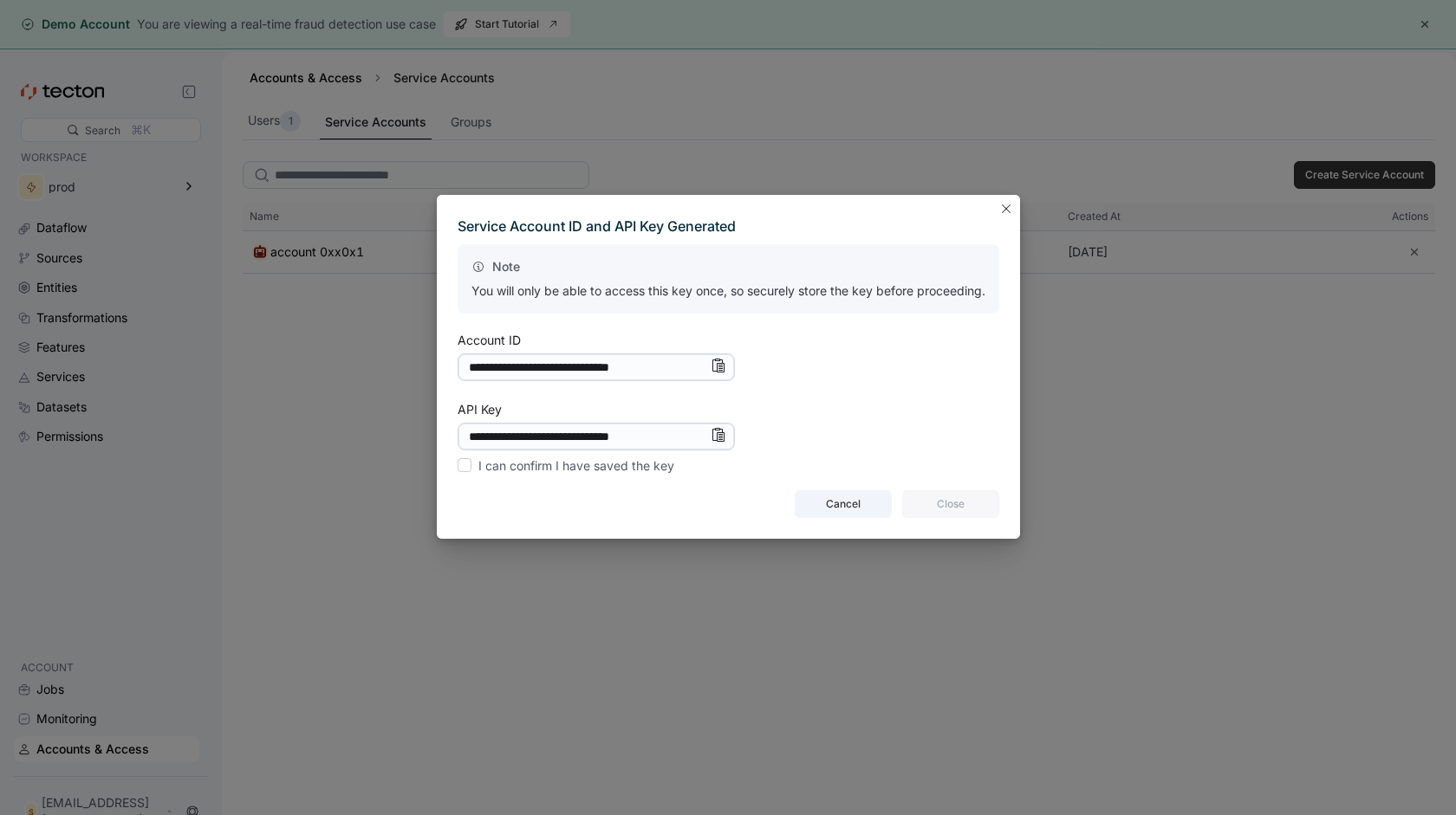
click at [857, 498] on span "Cancel" at bounding box center [843, 504] width 75 height 26
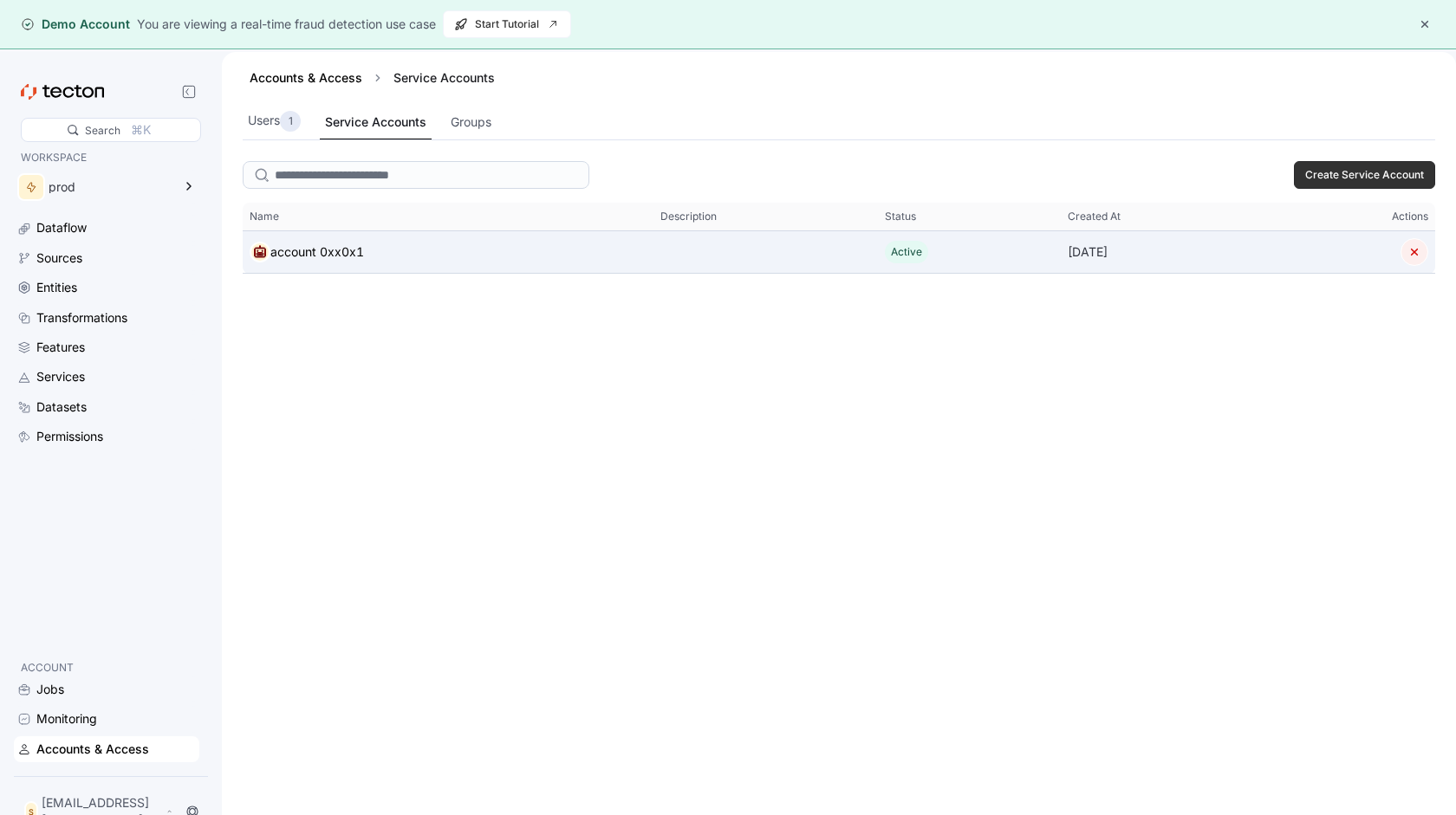
click at [1413, 250] on button "button" at bounding box center [1414, 252] width 28 height 28
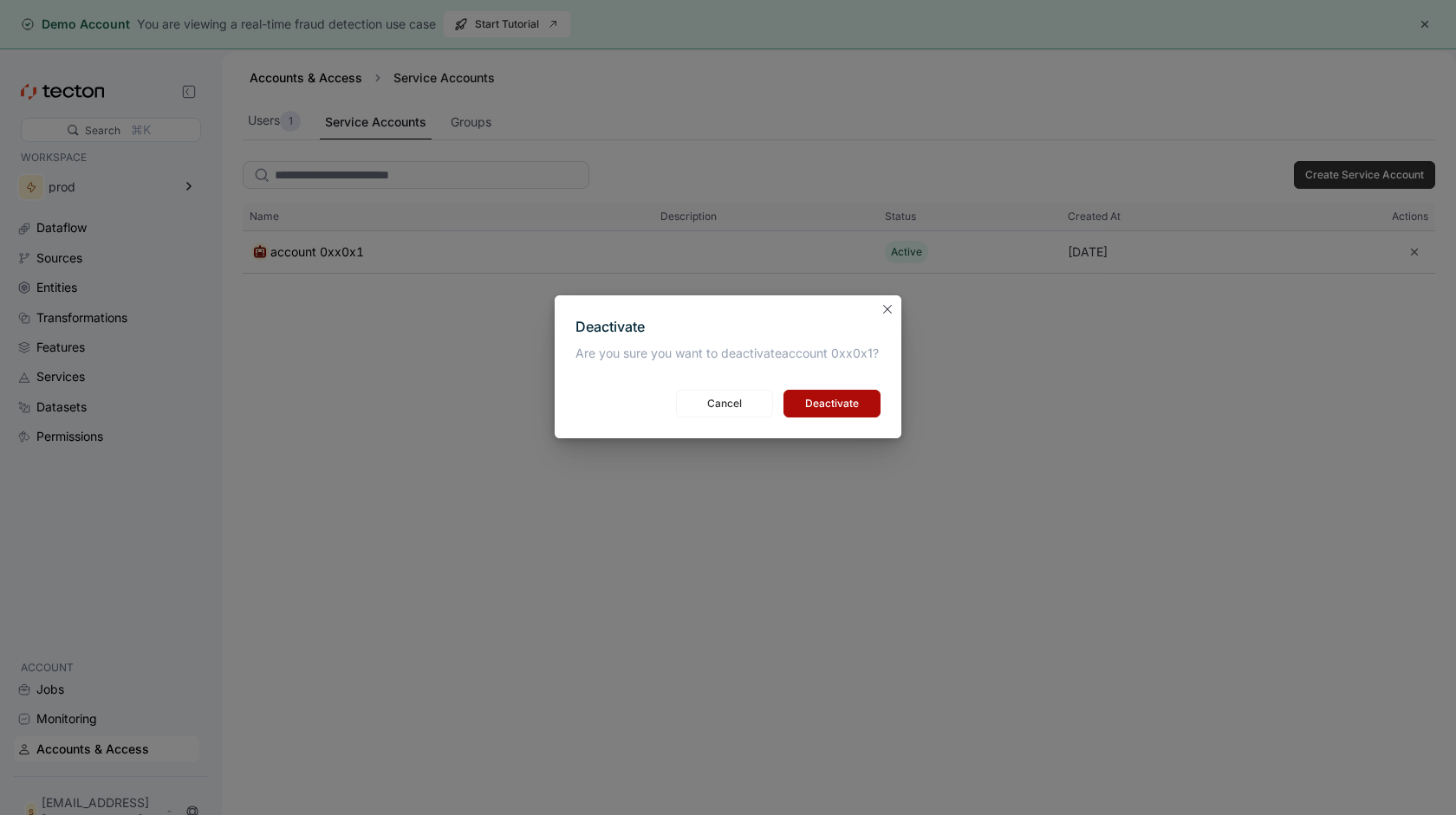
click at [835, 402] on span "Deactivate" at bounding box center [832, 404] width 75 height 26
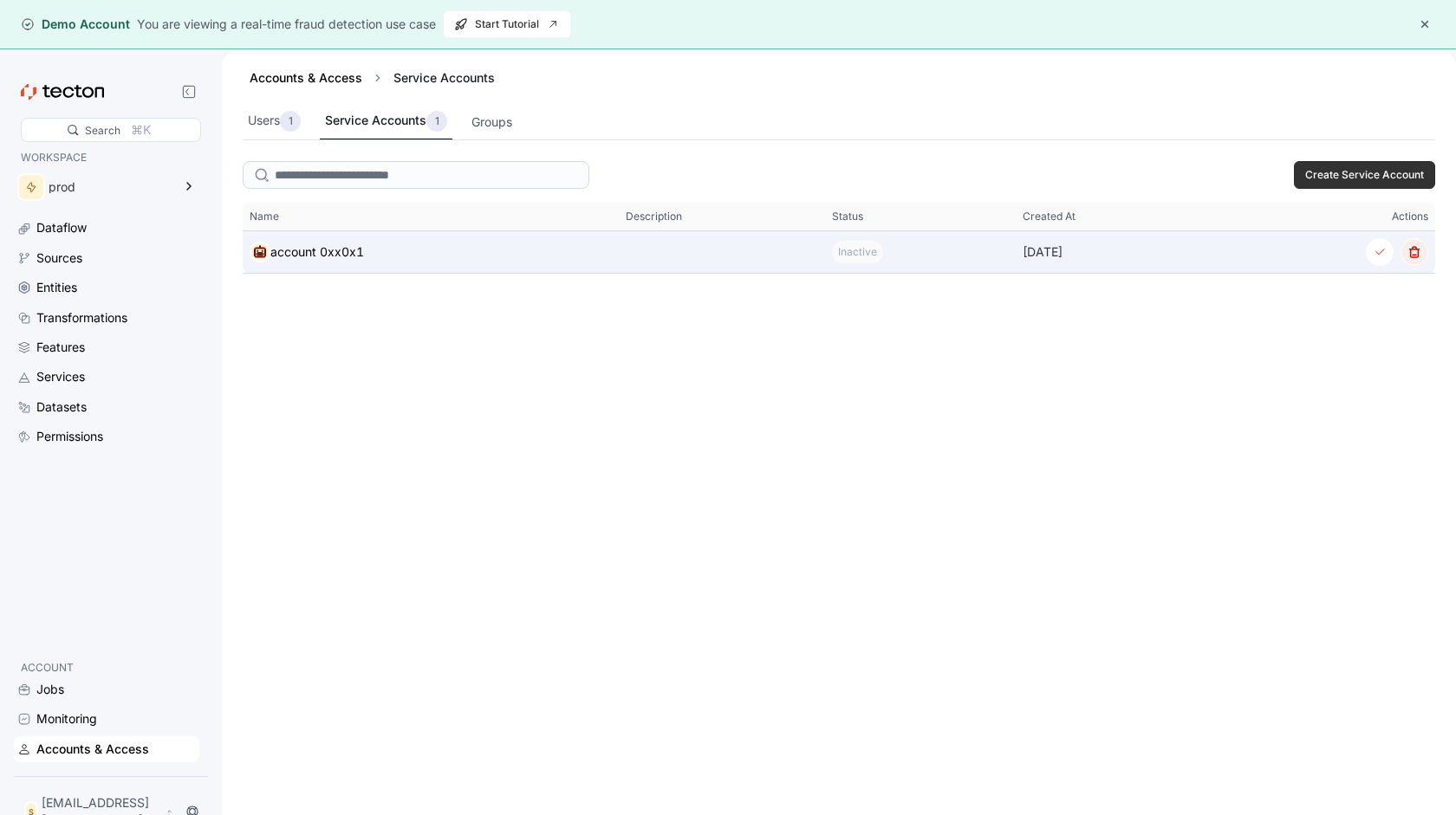
click at [1417, 251] on button "button" at bounding box center [1414, 252] width 28 height 28
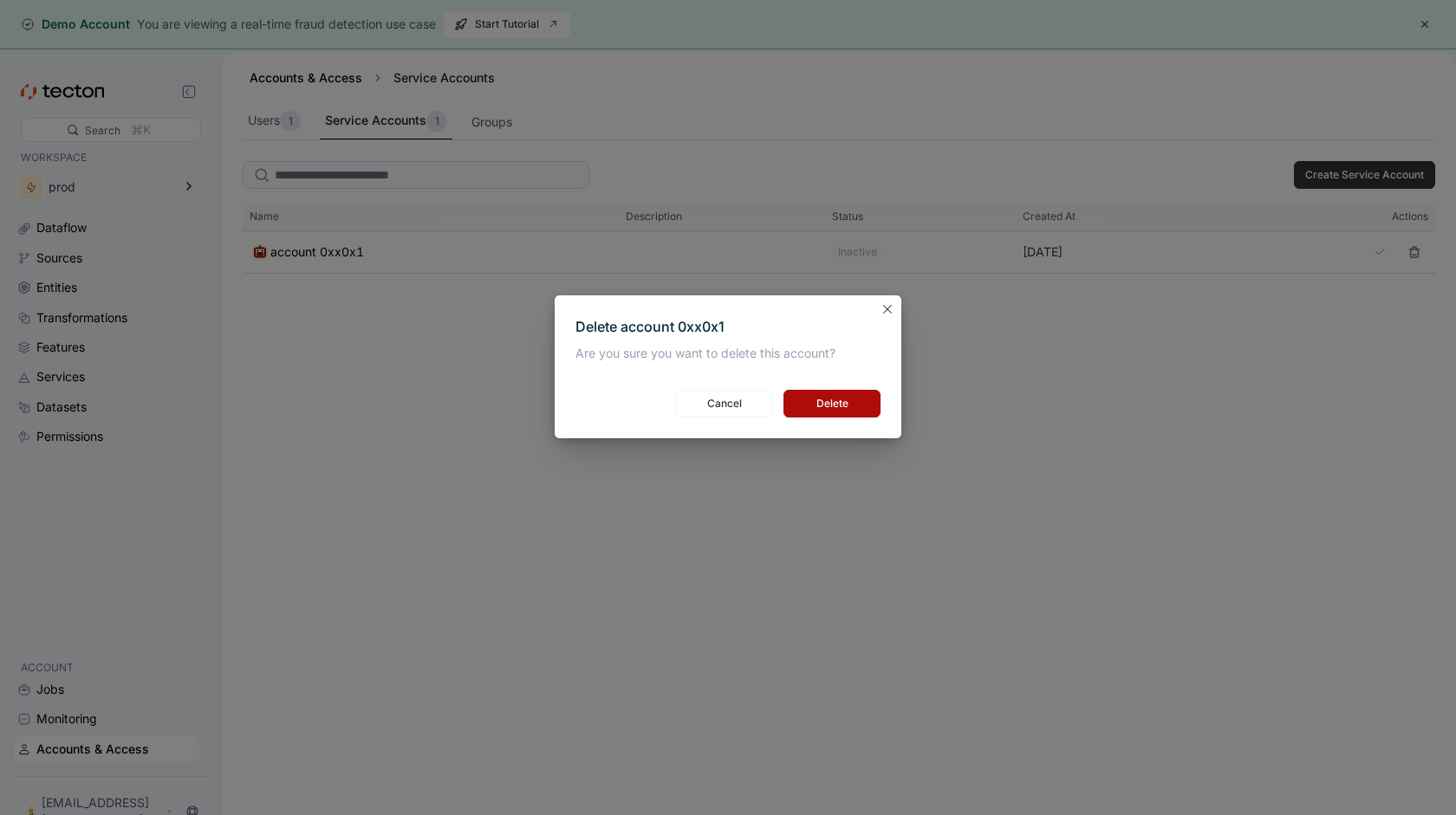
click at [880, 407] on button "Delete" at bounding box center [832, 404] width 97 height 28
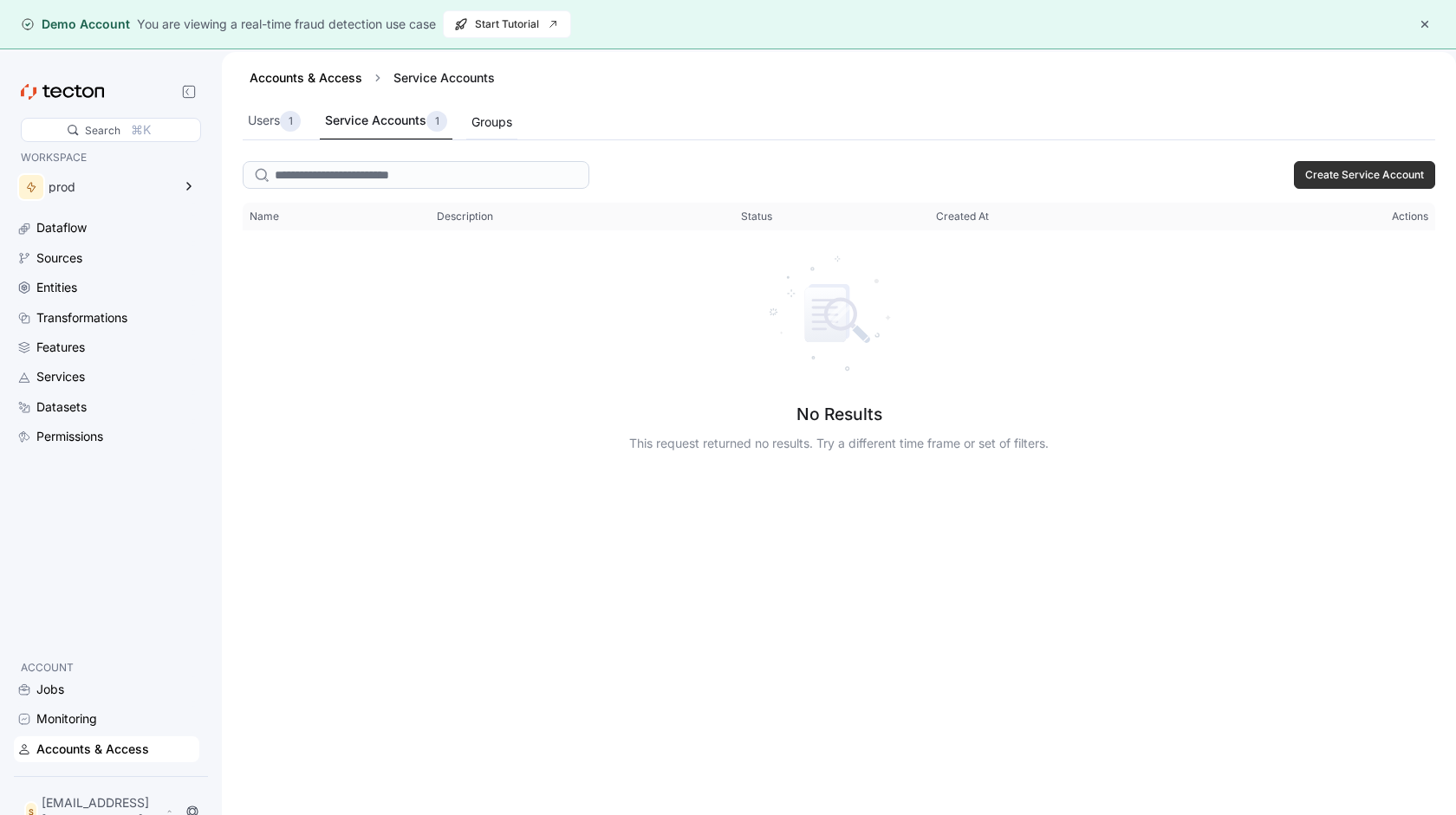
click at [493, 135] on div "Groups" at bounding box center [492, 122] width 51 height 34
click at [1422, 25] on button "button" at bounding box center [1424, 24] width 21 height 21
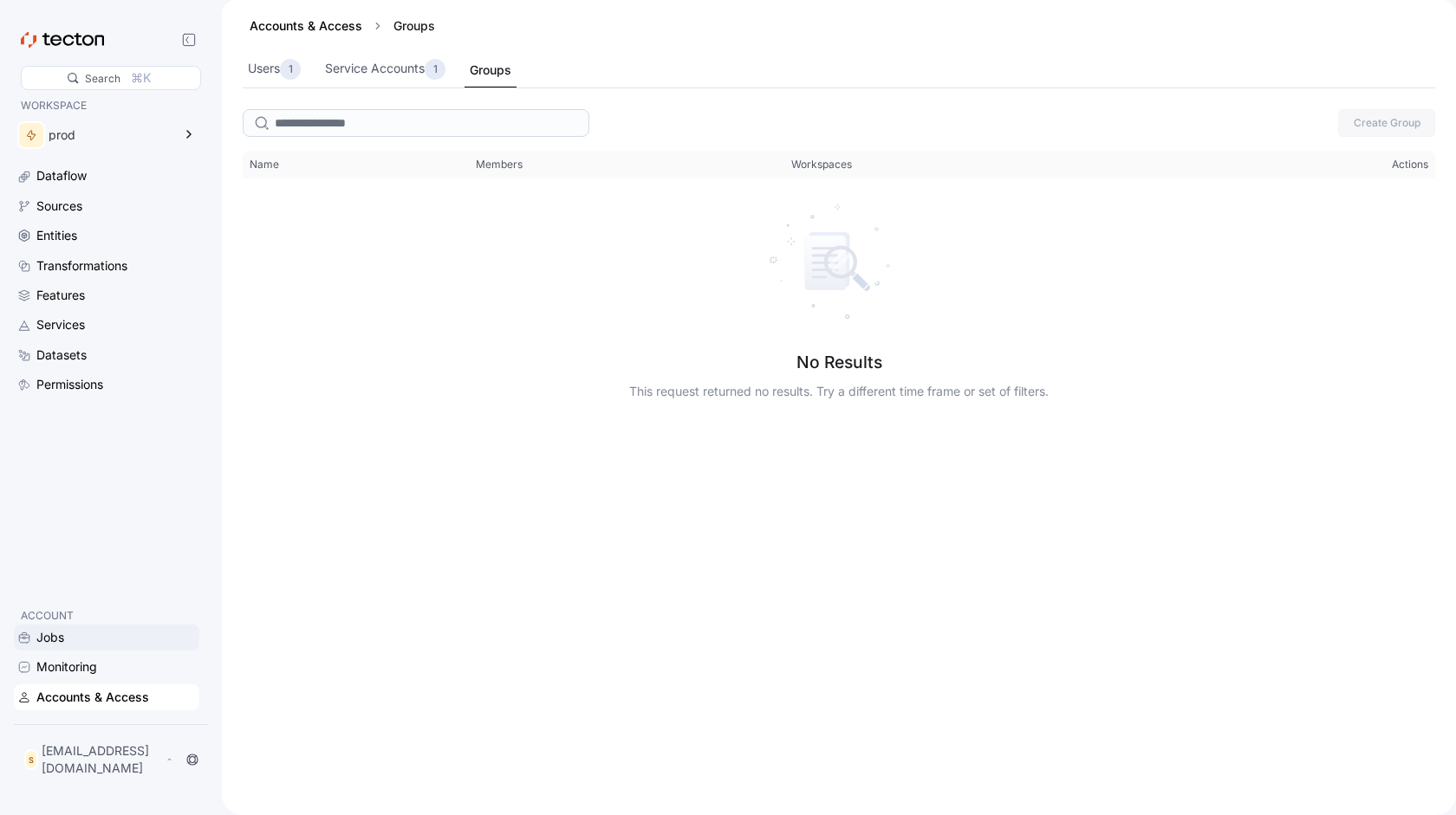
click at [88, 647] on div "Jobs" at bounding box center [116, 638] width 159 height 19
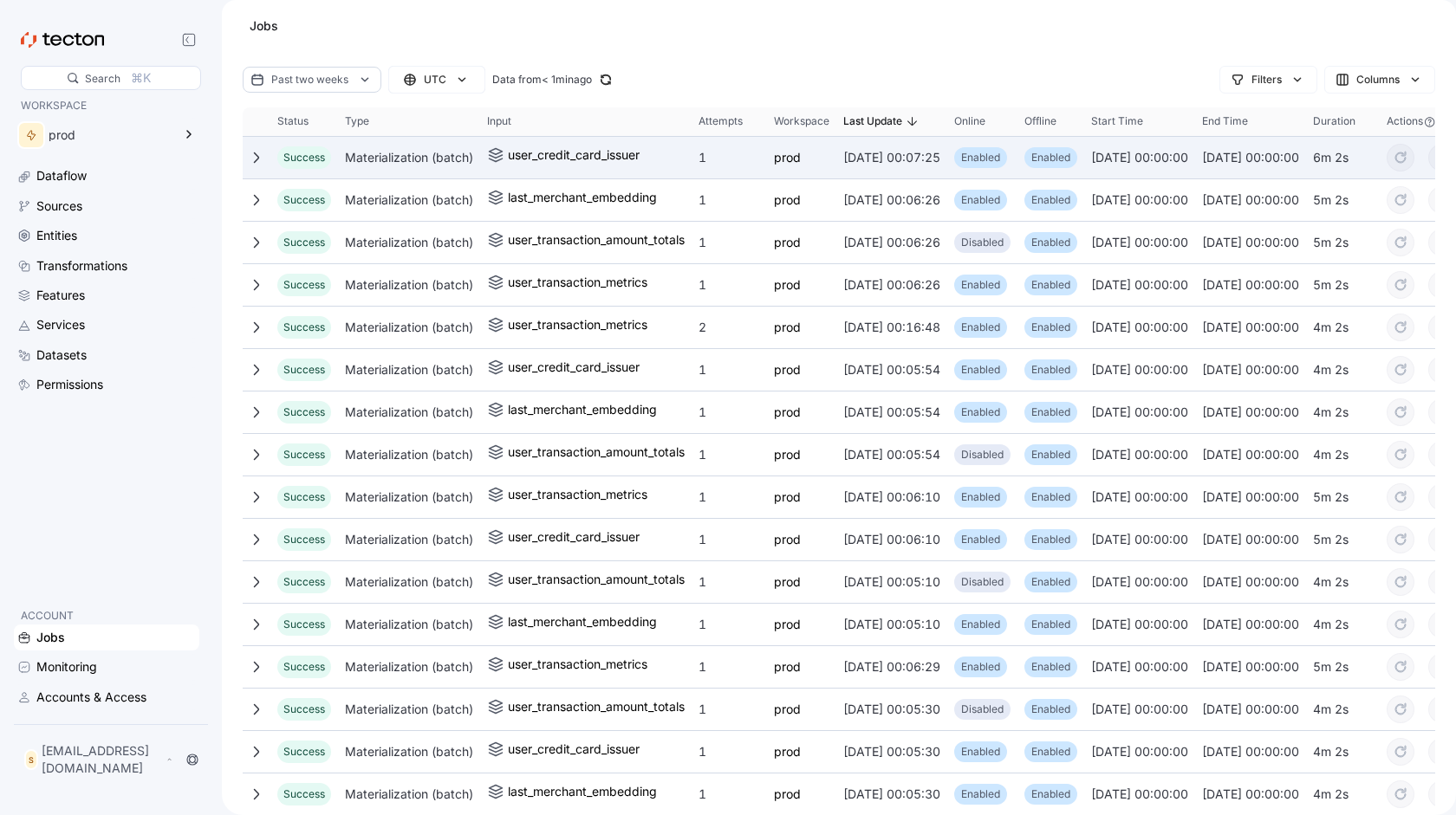
click at [408, 167] on div "Materialization (batch)" at bounding box center [409, 158] width 142 height 35
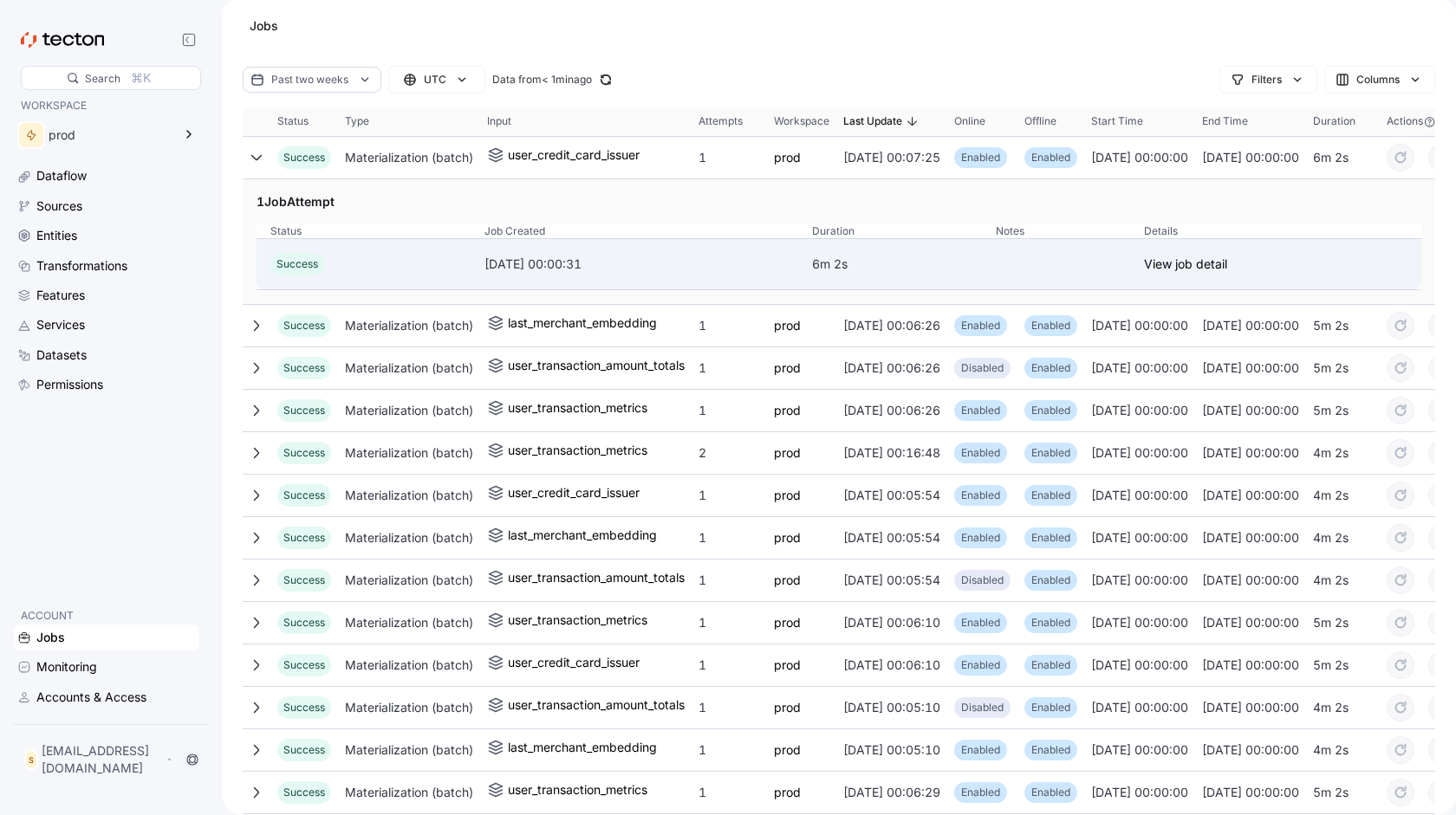
click at [470, 275] on td "Job Created 2025-09-12 00:00:31" at bounding box center [633, 263] width 327 height 51
click at [1202, 263] on link "View job detail" at bounding box center [1185, 264] width 83 height 21
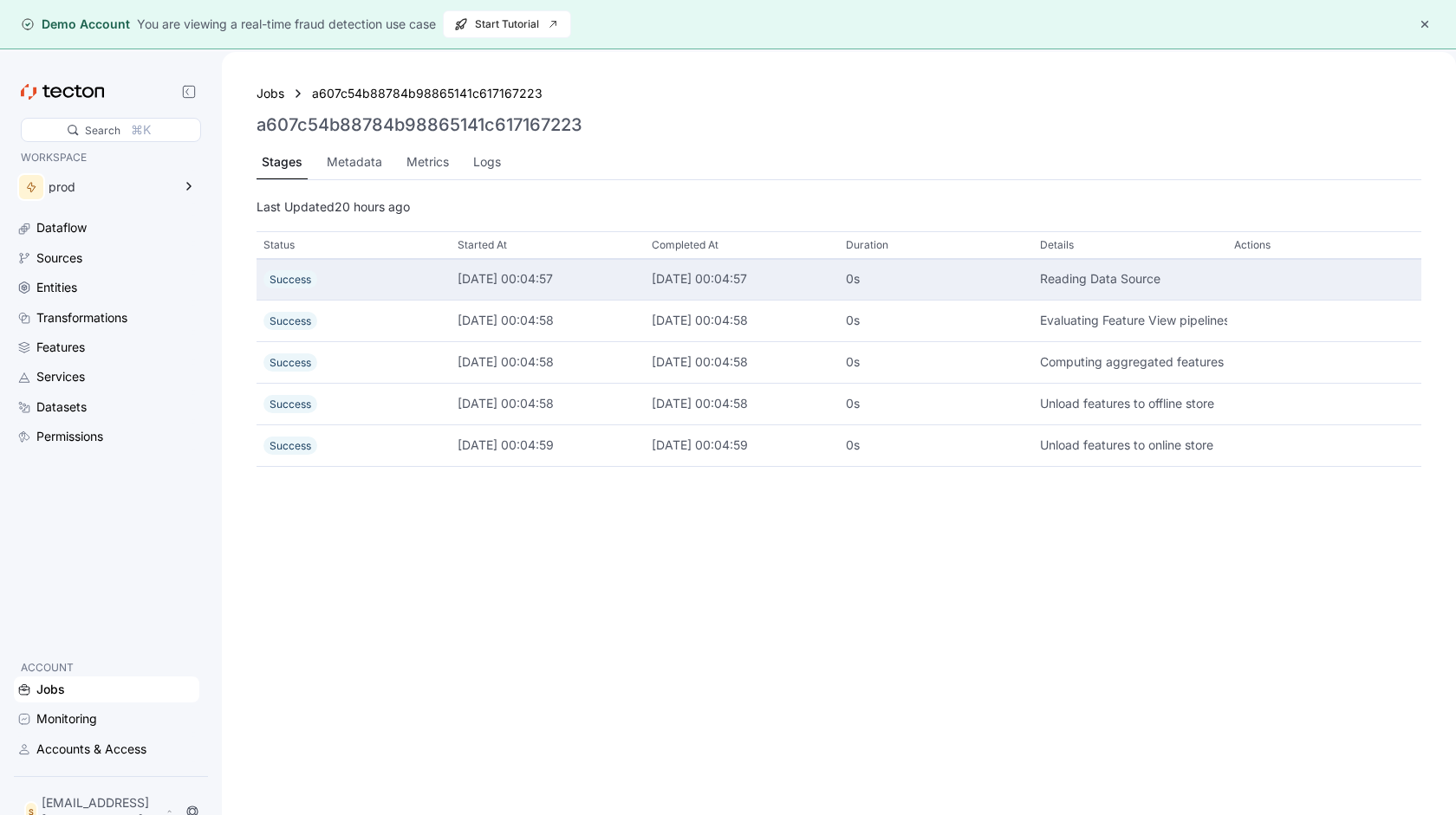
click at [409, 275] on div "Success" at bounding box center [353, 279] width 180 height 19
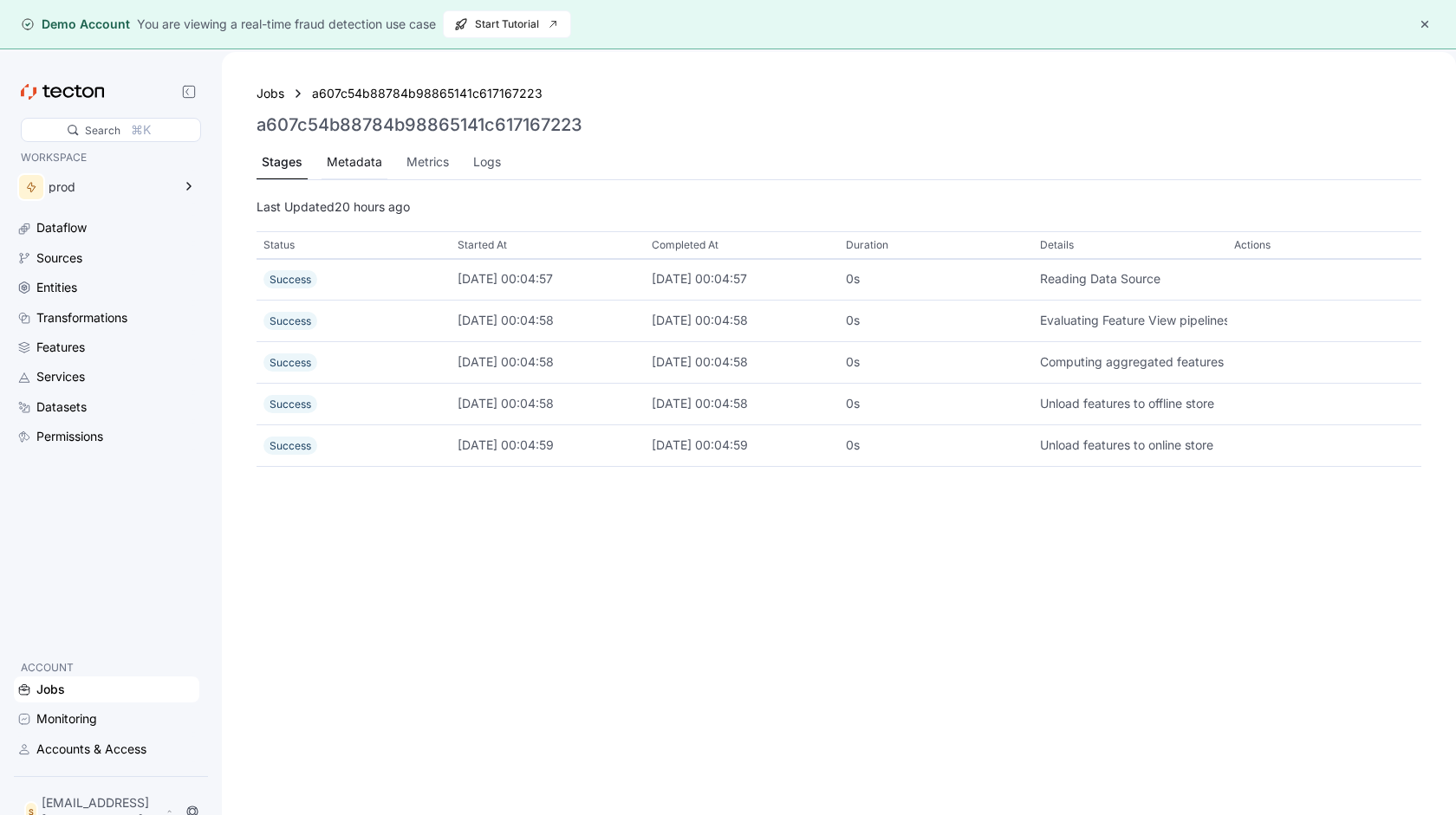
click at [348, 160] on div "Metadata" at bounding box center [354, 162] width 55 height 19
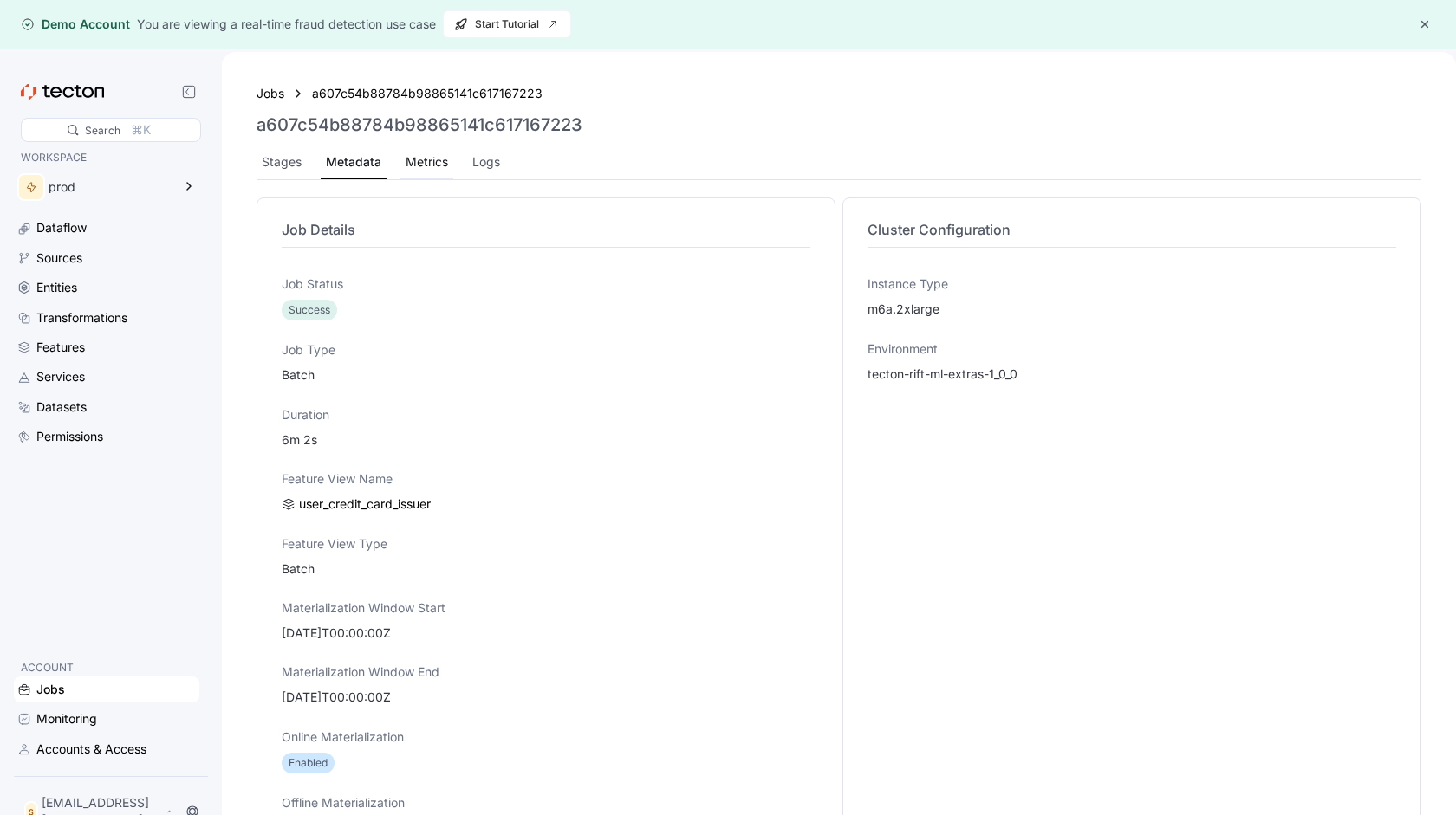
click at [433, 163] on div "Metrics" at bounding box center [427, 162] width 43 height 19
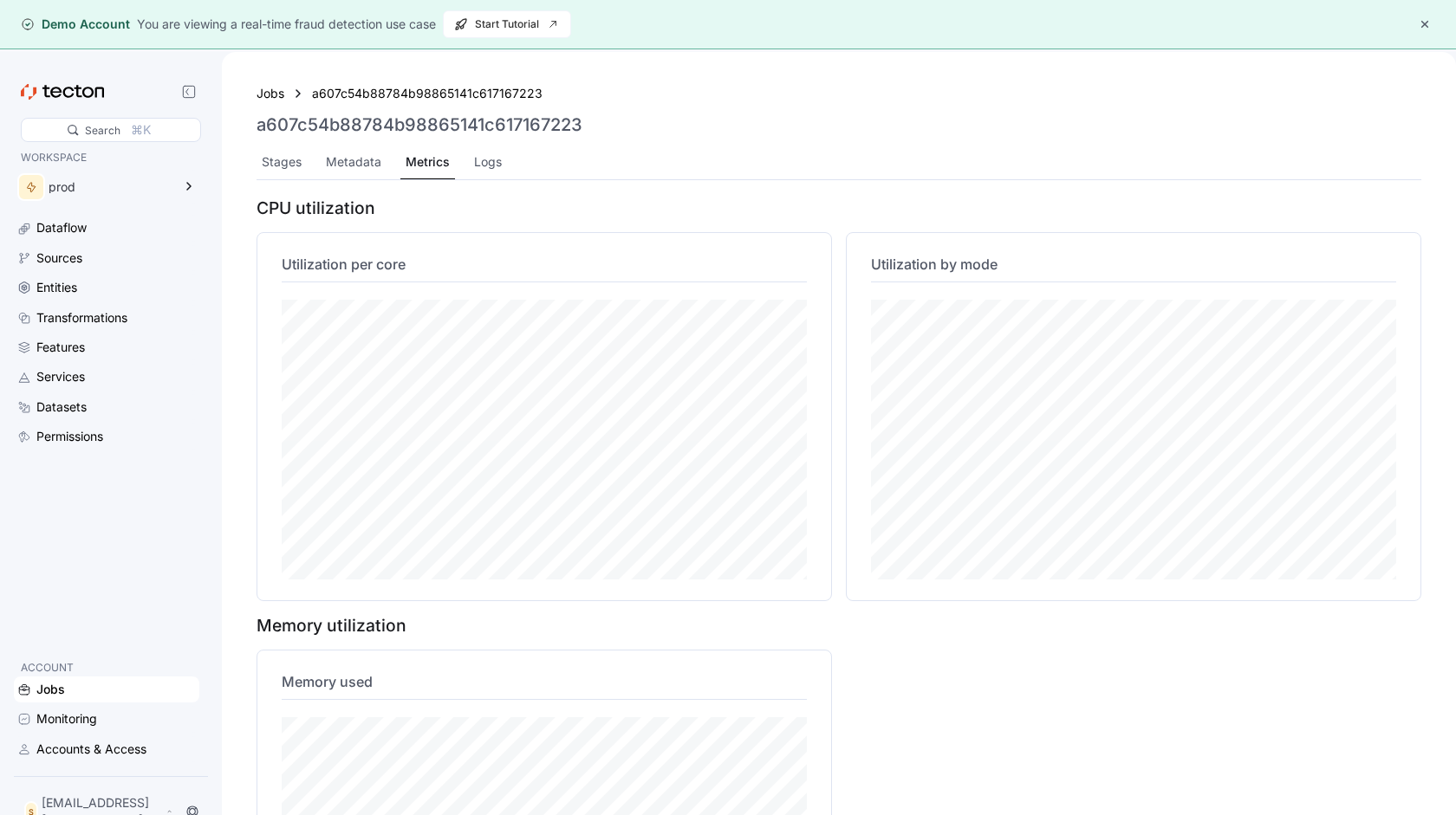
click at [463, 170] on div "Stages Metadata Metrics Logs" at bounding box center [839, 162] width 1165 height 35
click at [478, 170] on div "Logs" at bounding box center [488, 162] width 28 height 19
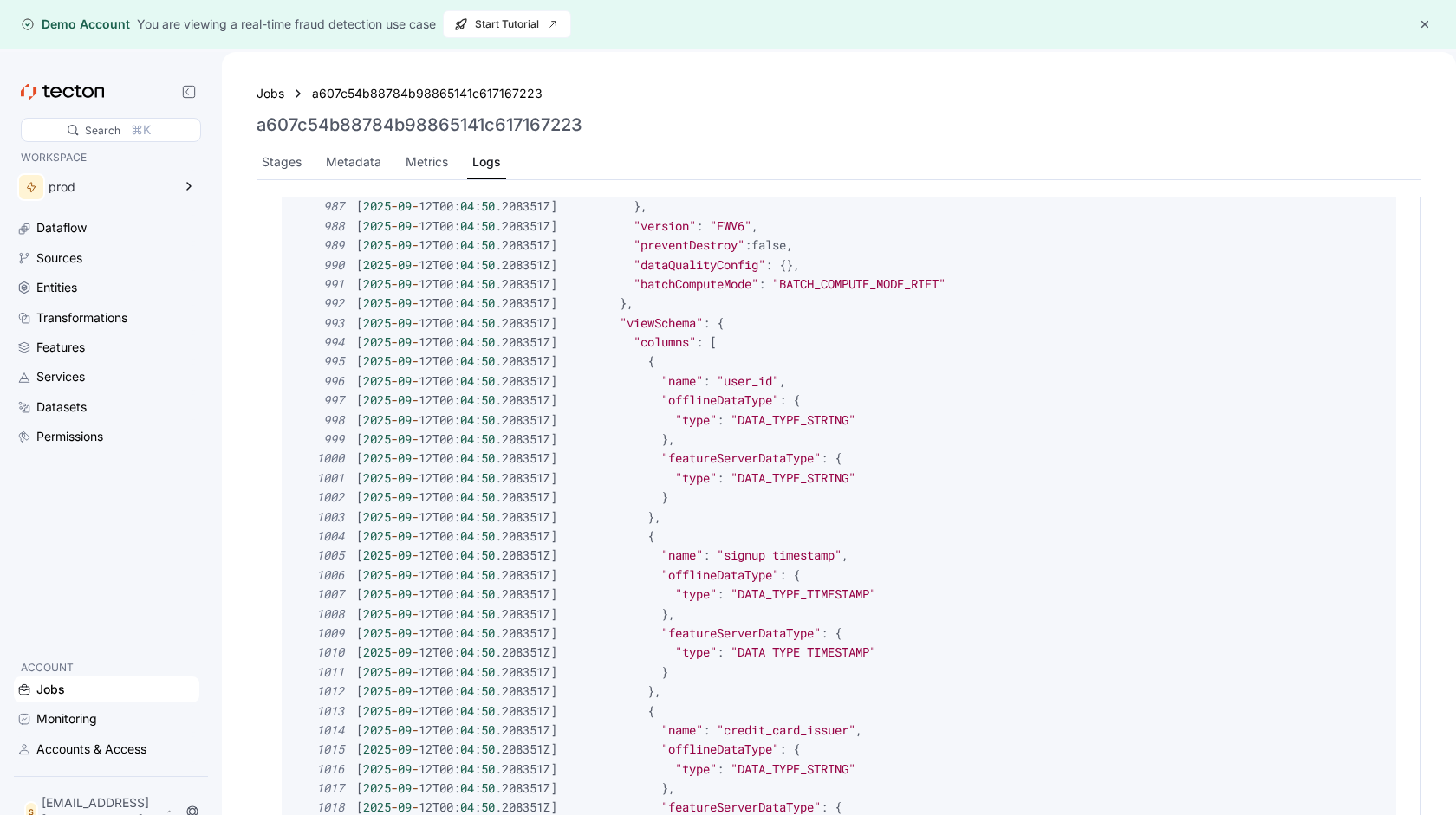
scroll to position [18324, 0]
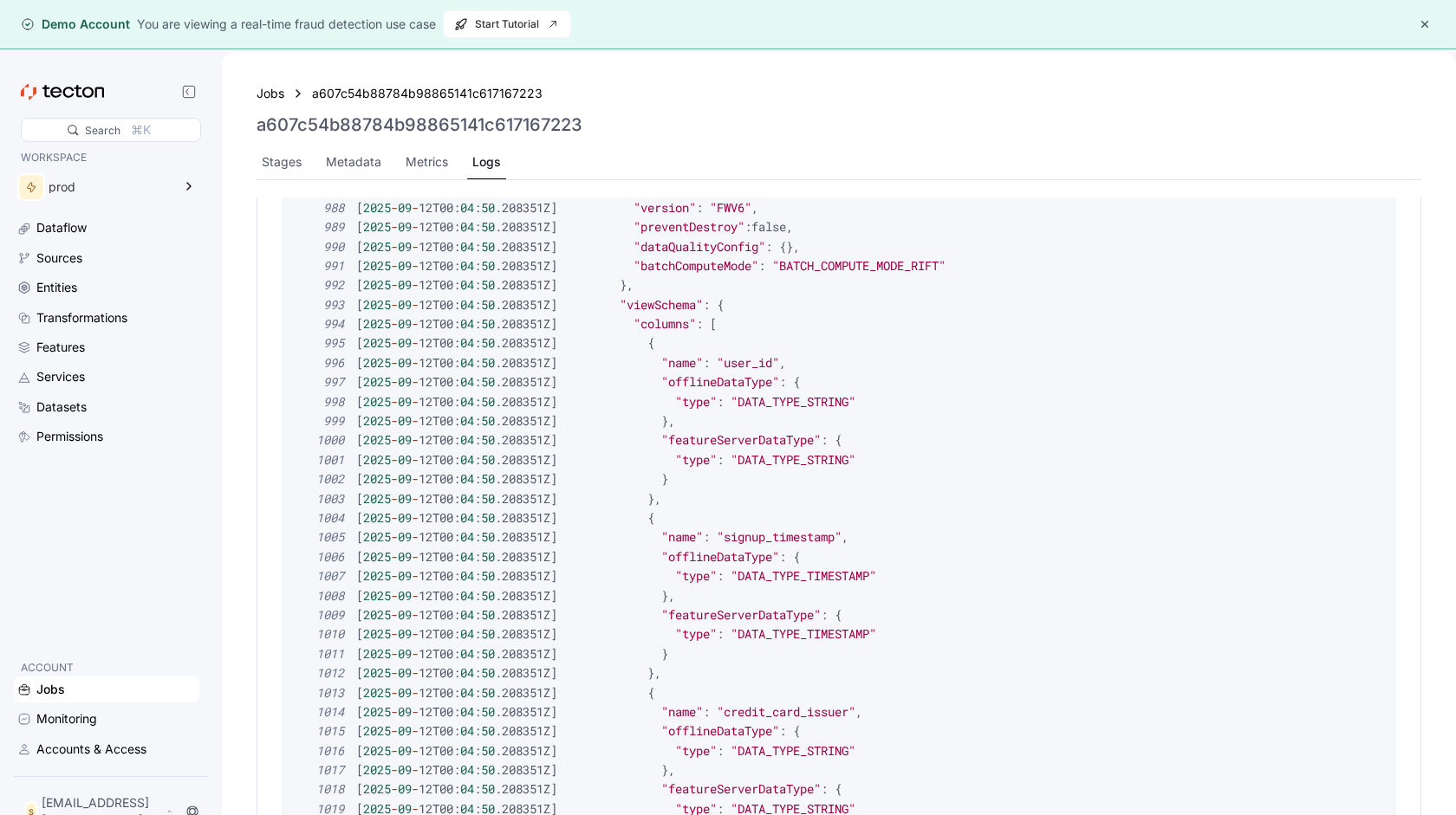
click at [86, 79] on div at bounding box center [110, 91] width 180 height 24
click at [187, 93] on icon at bounding box center [188, 91] width 14 height 14
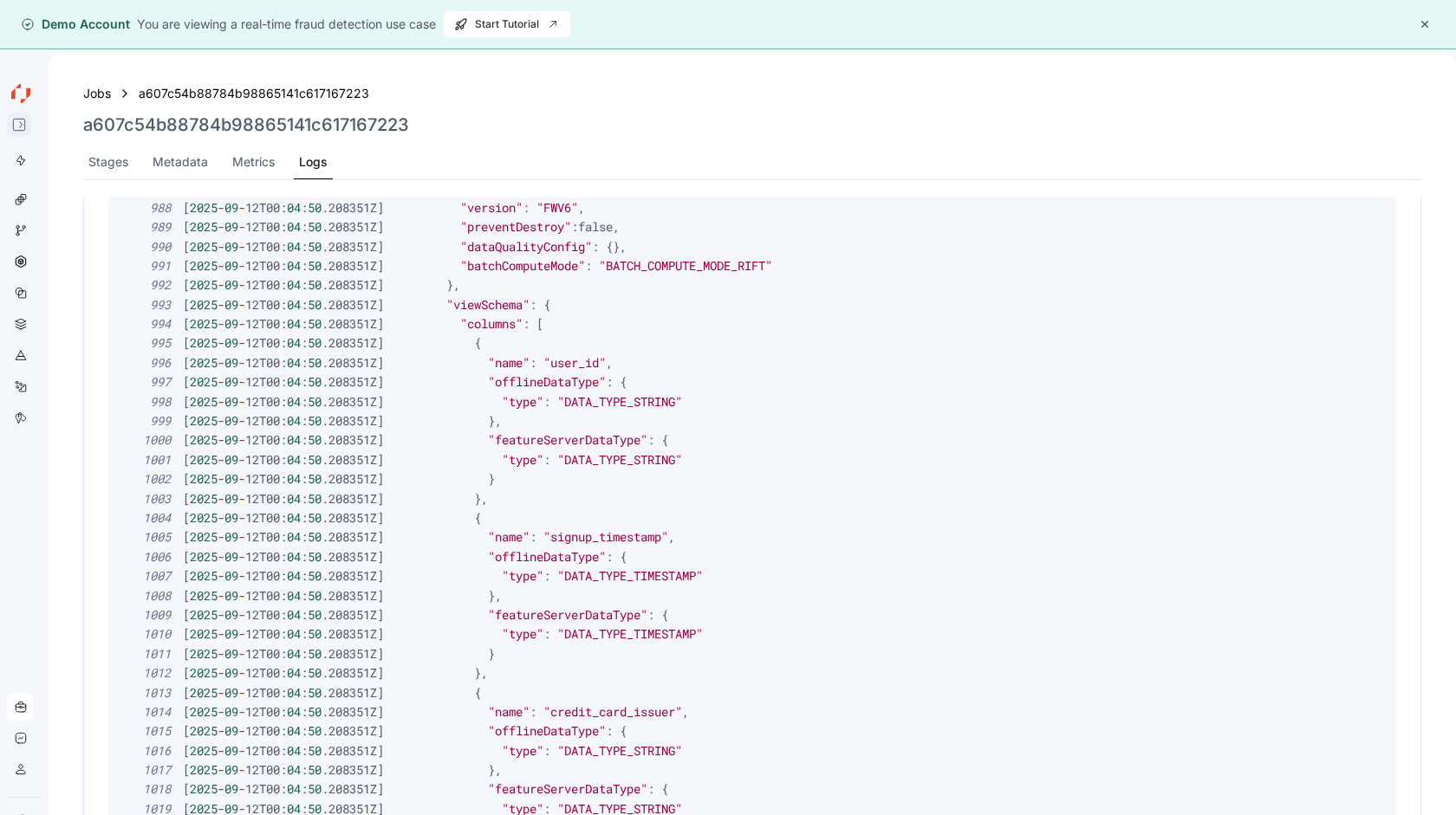
click at [22, 120] on icon at bounding box center [19, 124] width 14 height 14
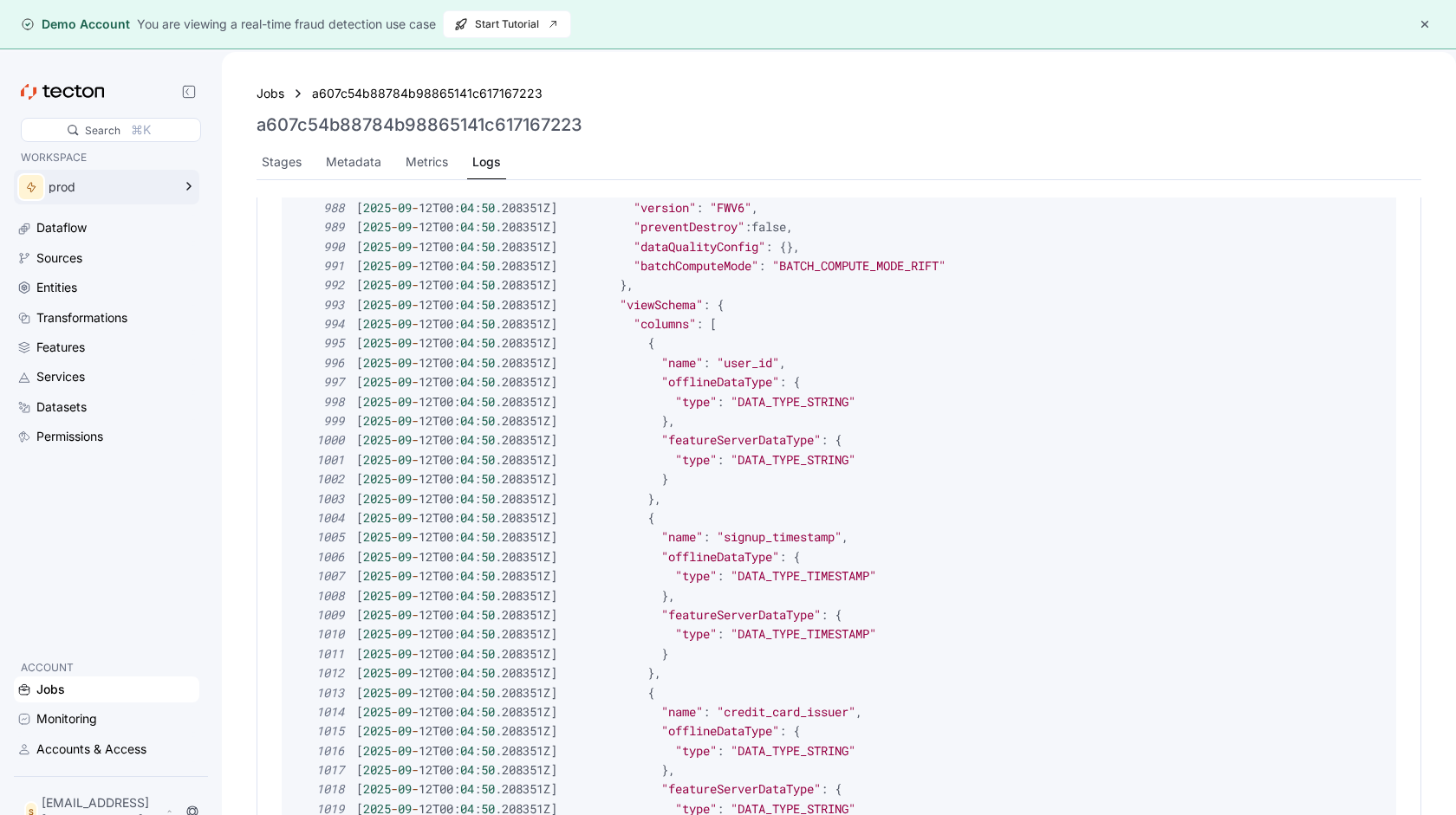
click at [94, 186] on div "prod" at bounding box center [110, 186] width 123 height 12
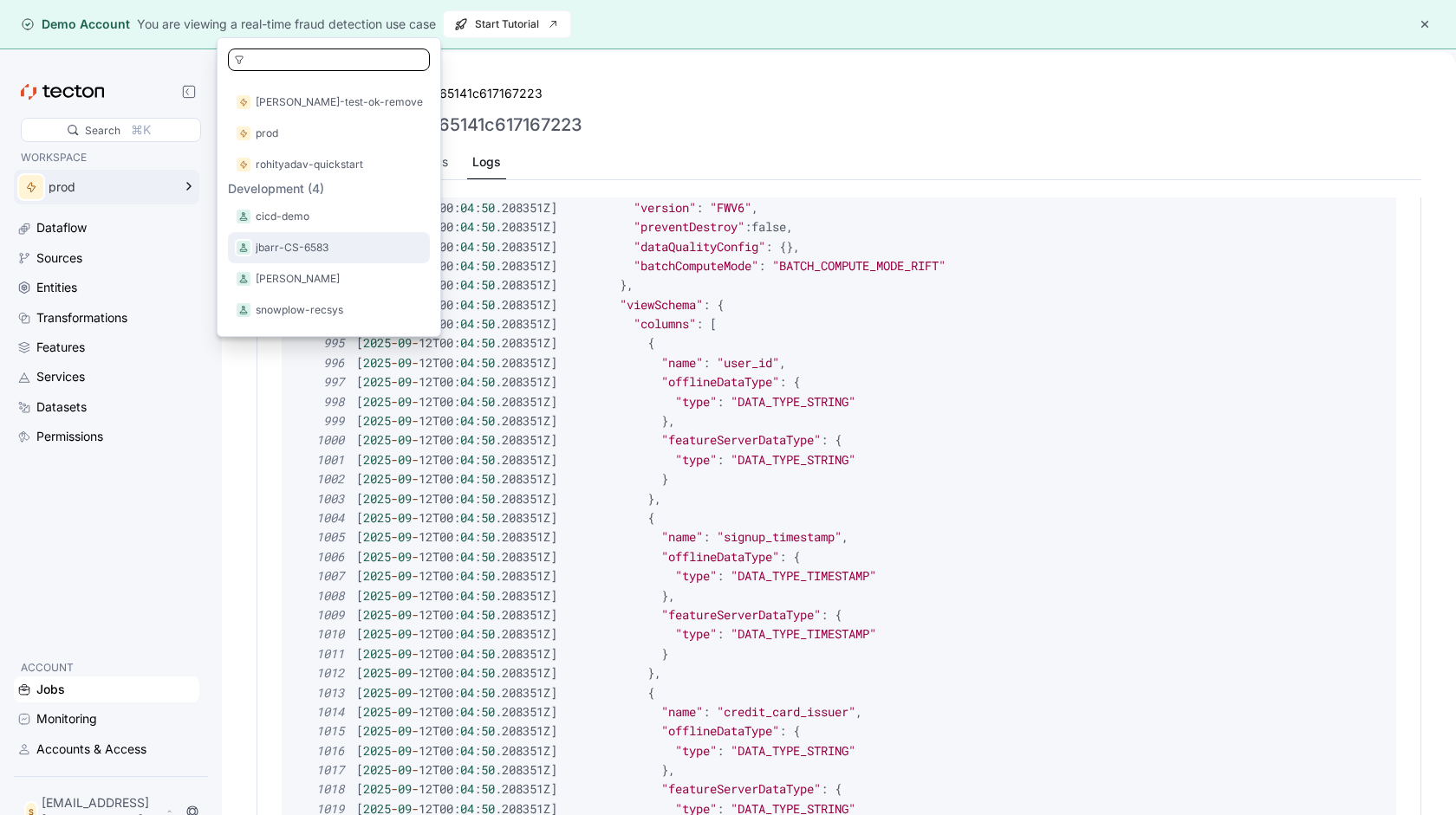
scroll to position [0, 0]
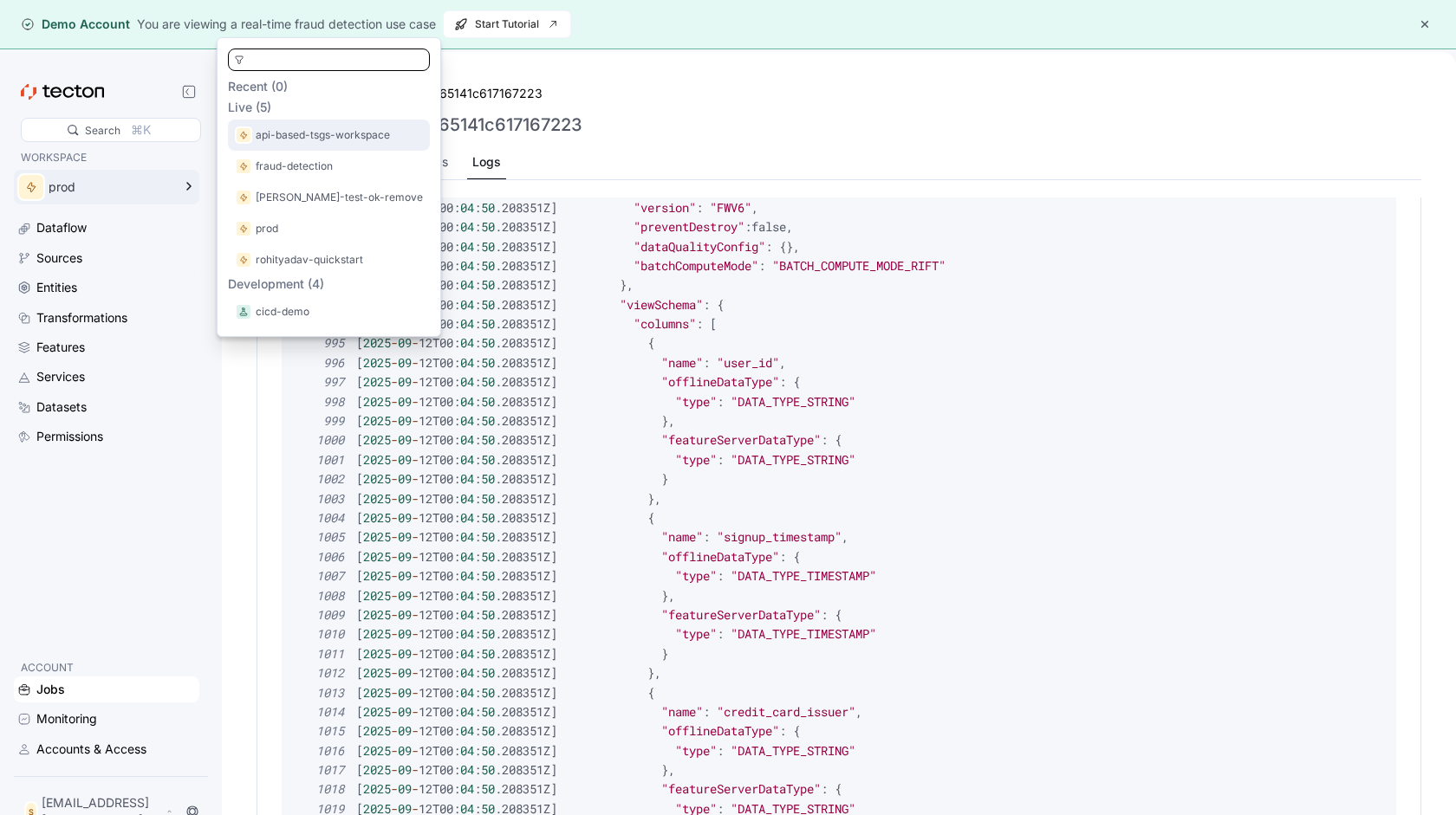
click at [313, 142] on p "api-based-tsgs-workspace" at bounding box center [323, 135] width 134 height 18
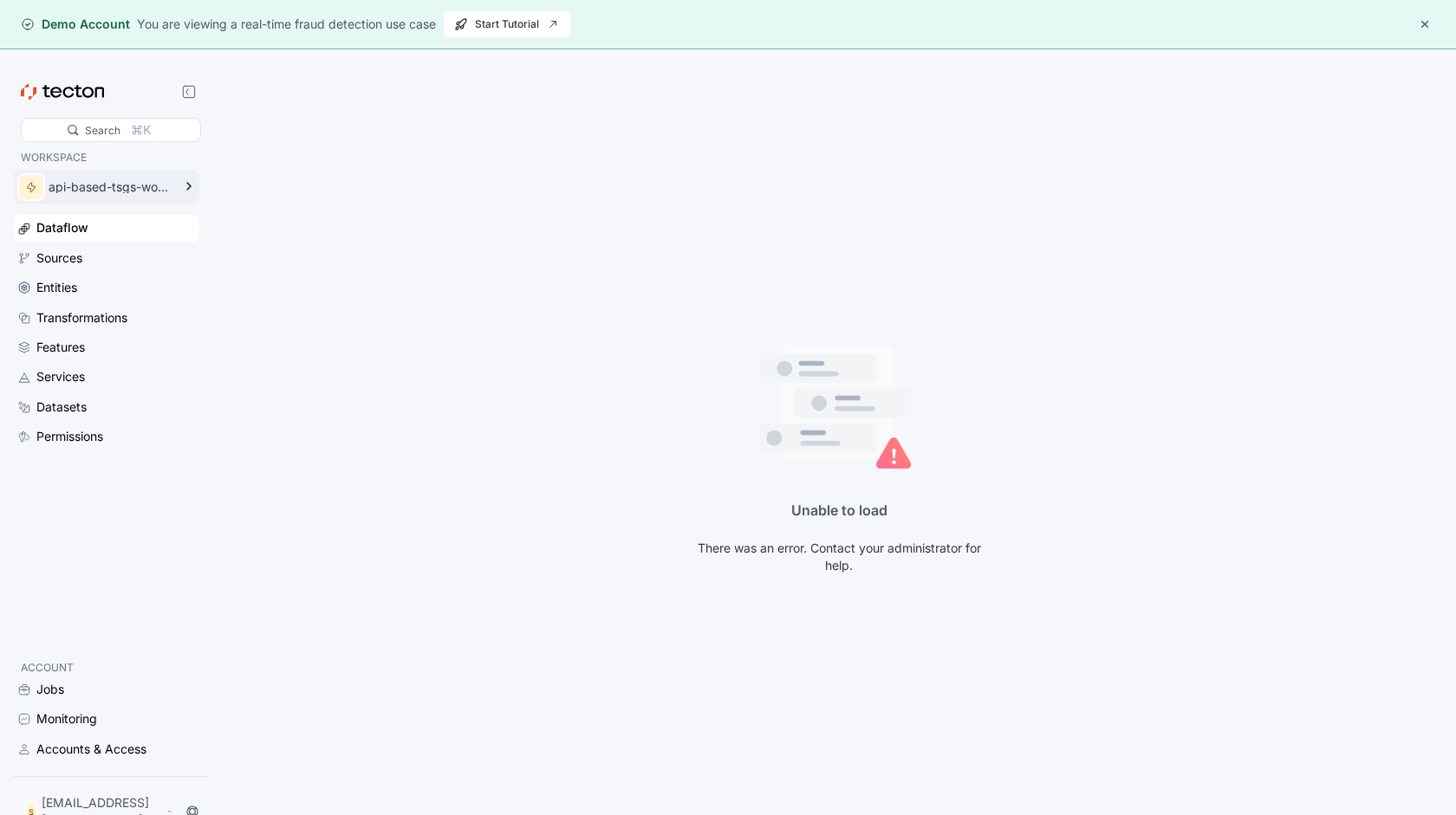
click at [145, 185] on div "api-based-tsgs-workspace" at bounding box center [110, 186] width 123 height 12
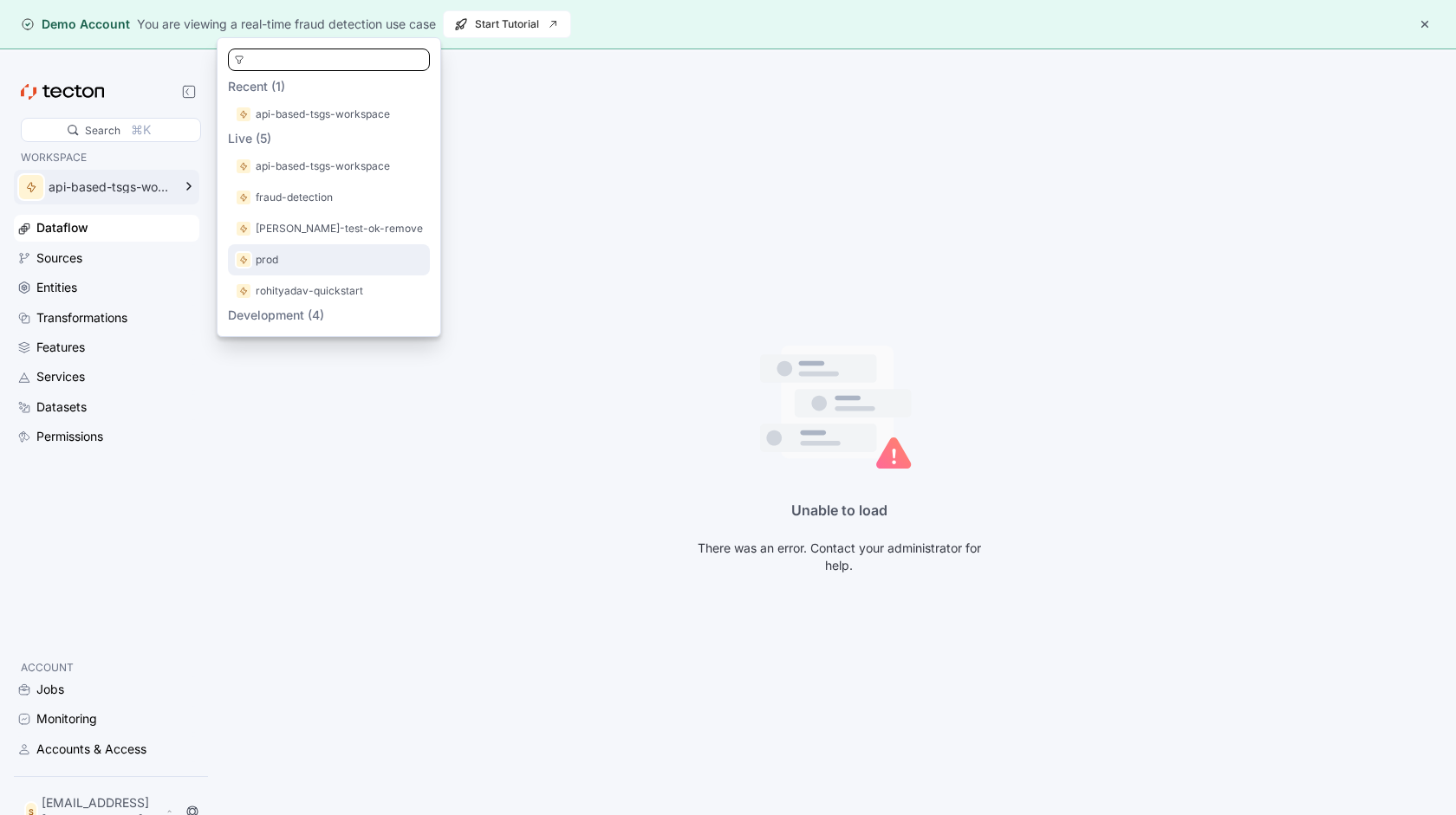
click at [302, 257] on div "prod" at bounding box center [329, 259] width 188 height 18
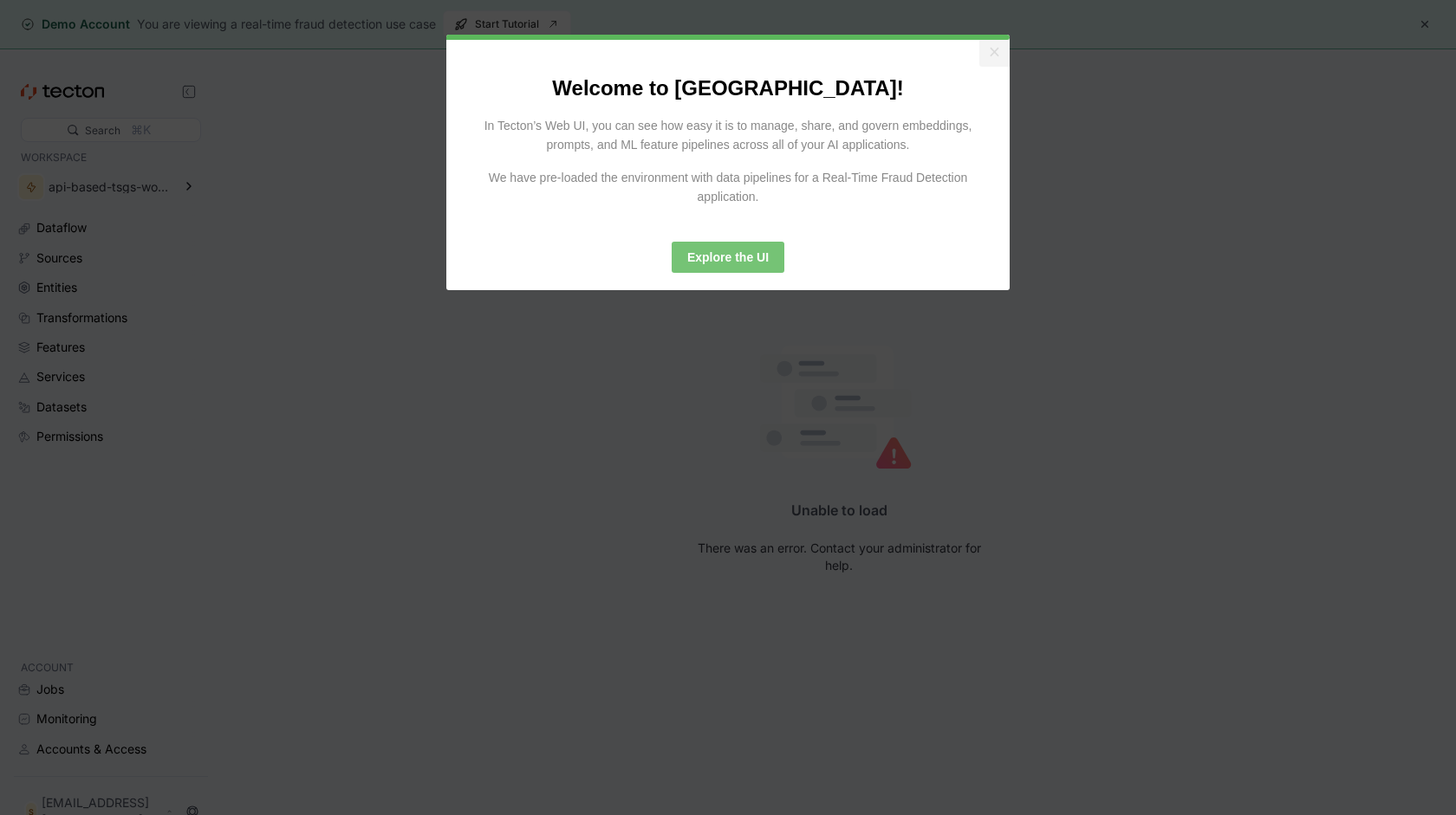
click at [756, 255] on link "Explore the UI" at bounding box center [728, 256] width 113 height 31
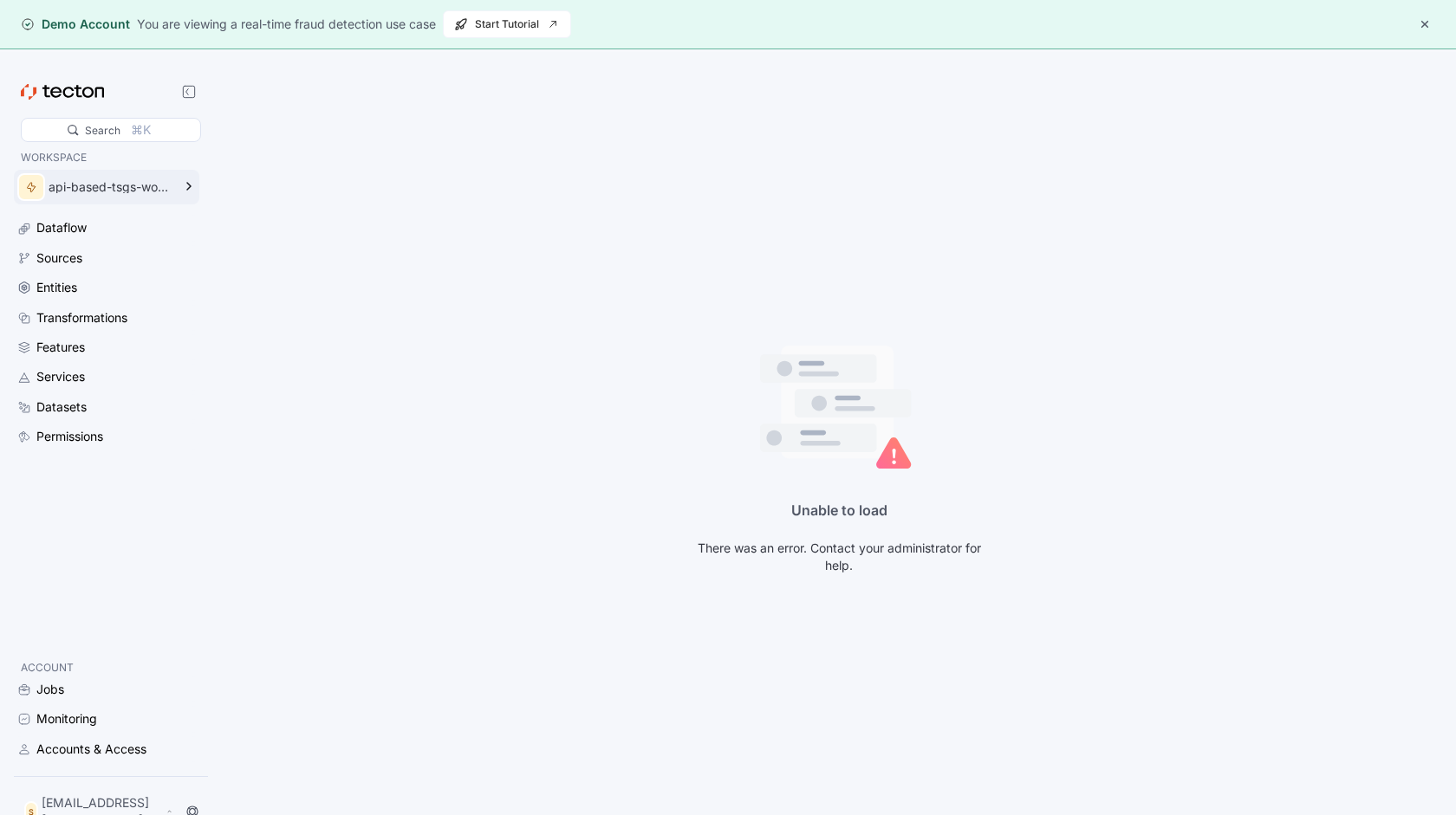
click at [114, 193] on div "api-based-tsgs-workspace" at bounding box center [110, 186] width 123 height 12
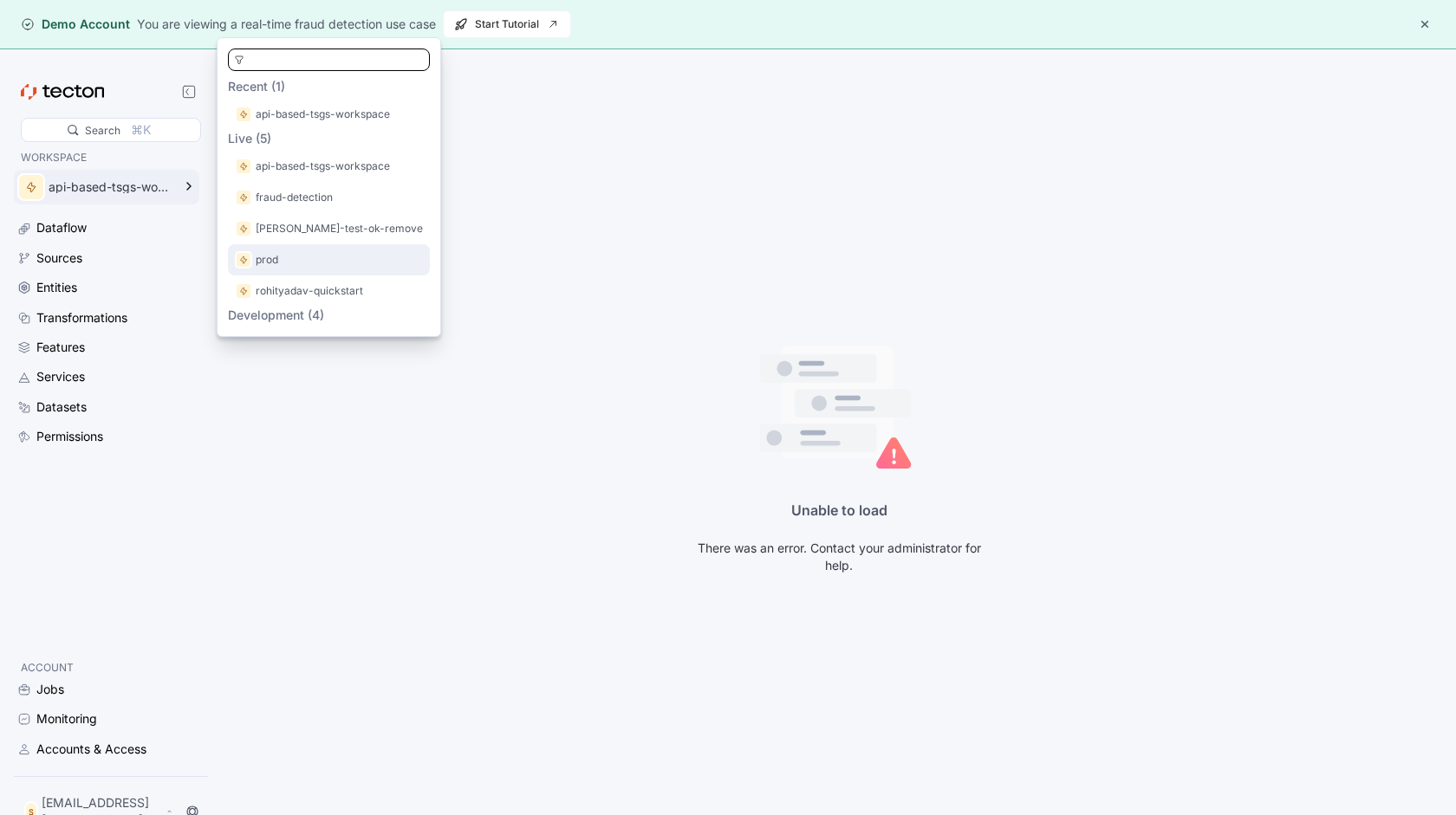
click at [251, 256] on div at bounding box center [243, 259] width 18 height 18
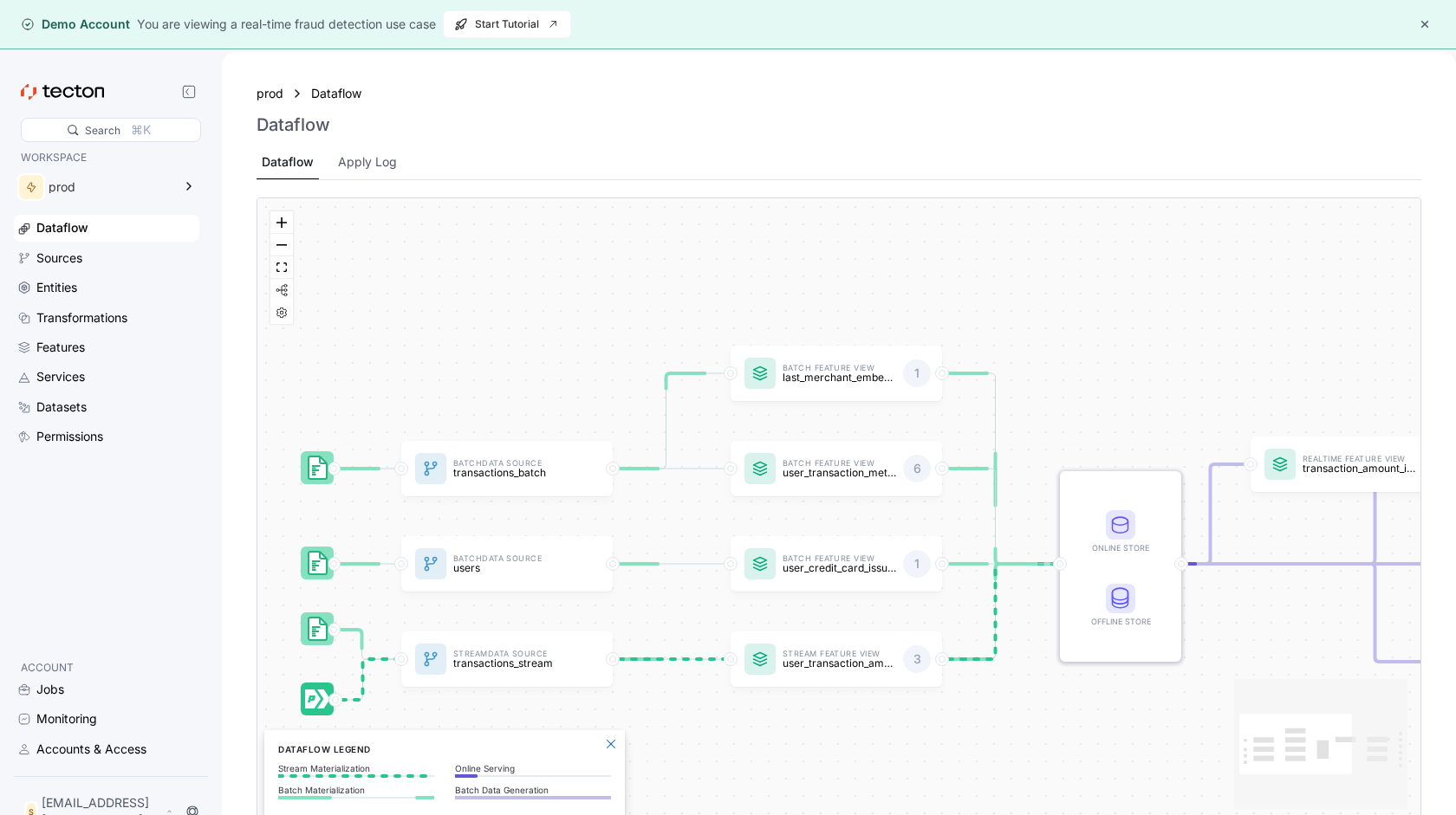
click at [1432, 27] on button "button" at bounding box center [1424, 24] width 21 height 21
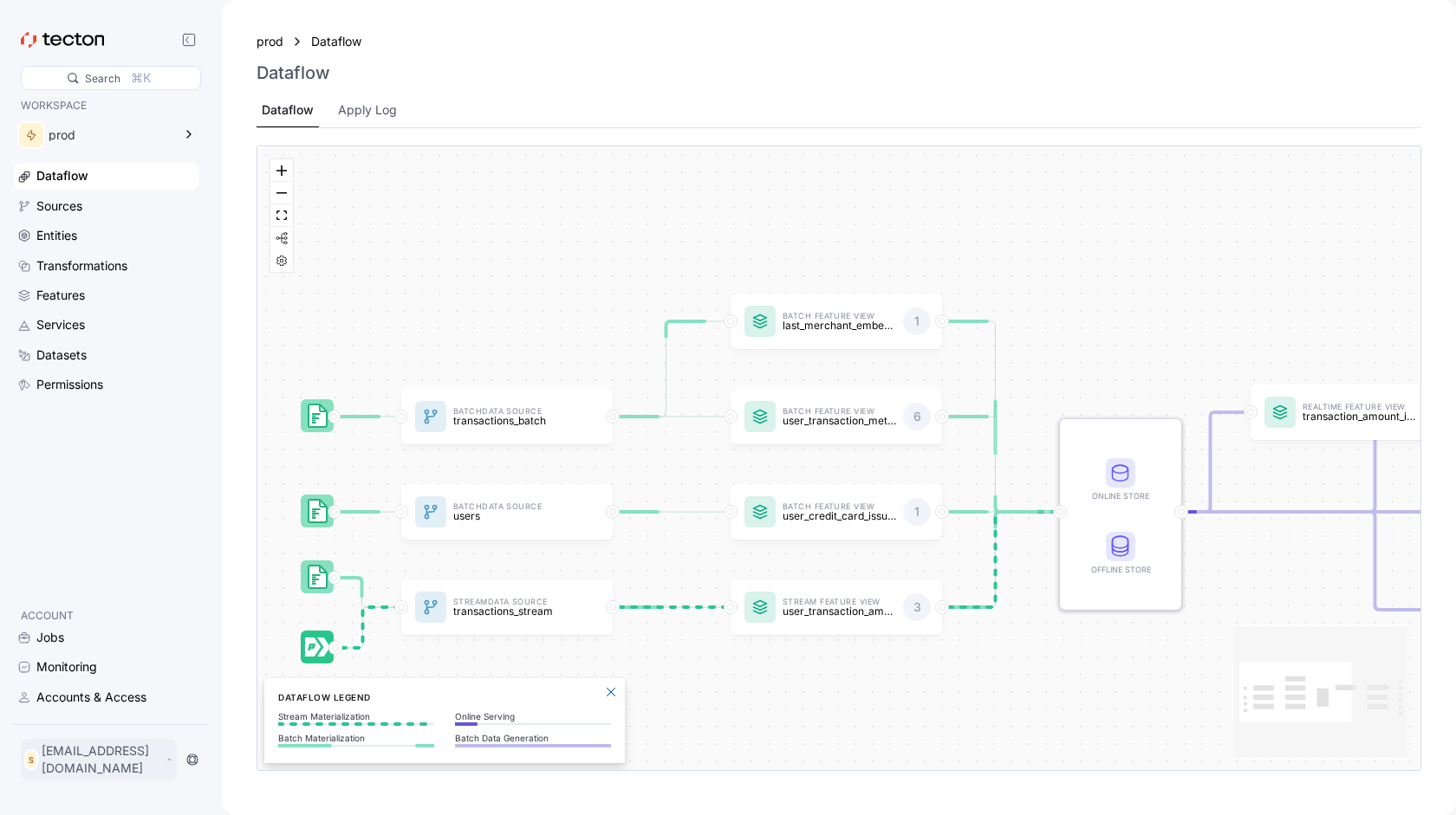
click at [173, 766] on icon at bounding box center [169, 759] width 7 height 14
click at [70, 697] on div "My Account" at bounding box center [88, 697] width 69 height 18
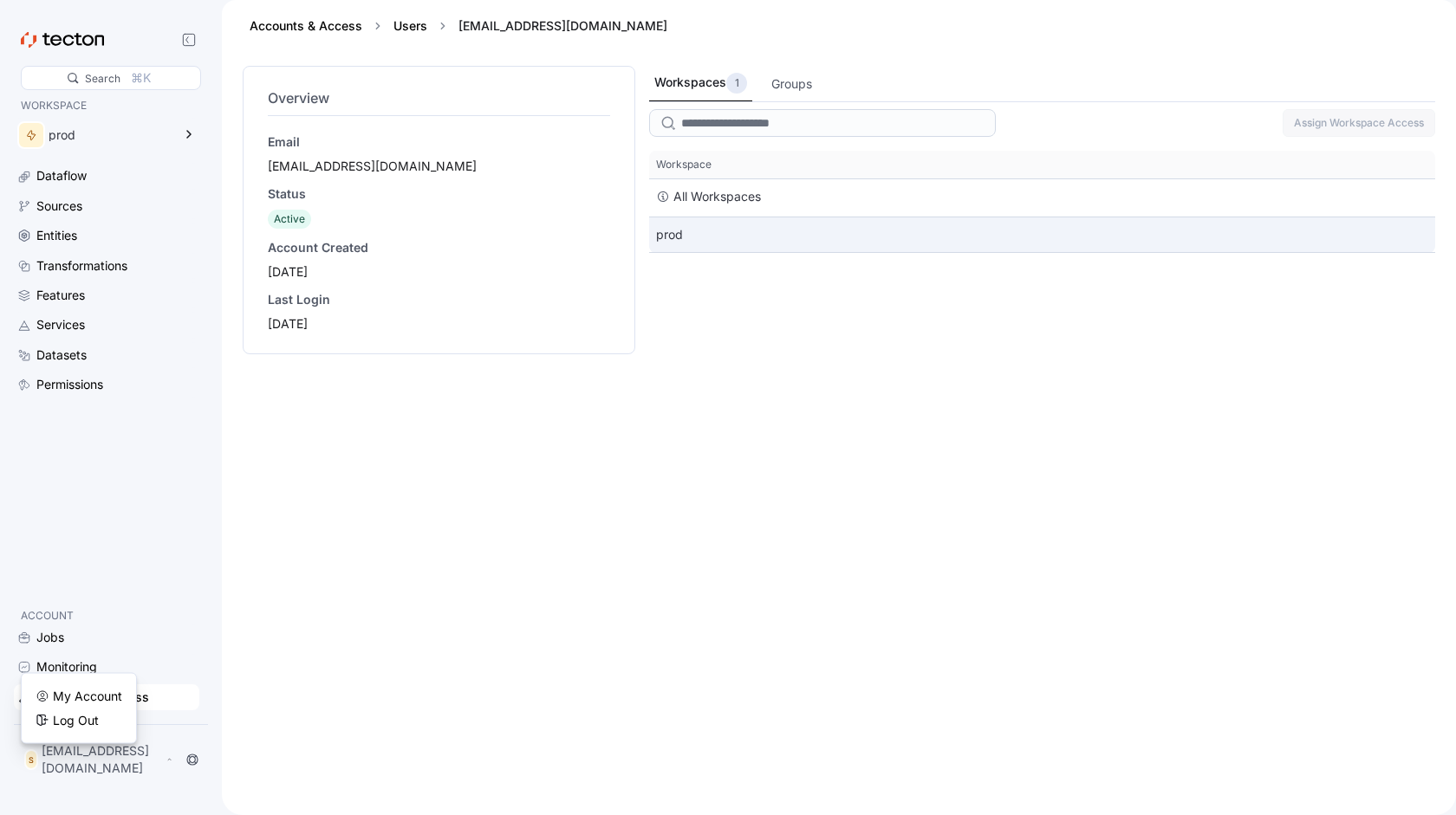
click at [702, 237] on div "prod" at bounding box center [1042, 234] width 786 height 35
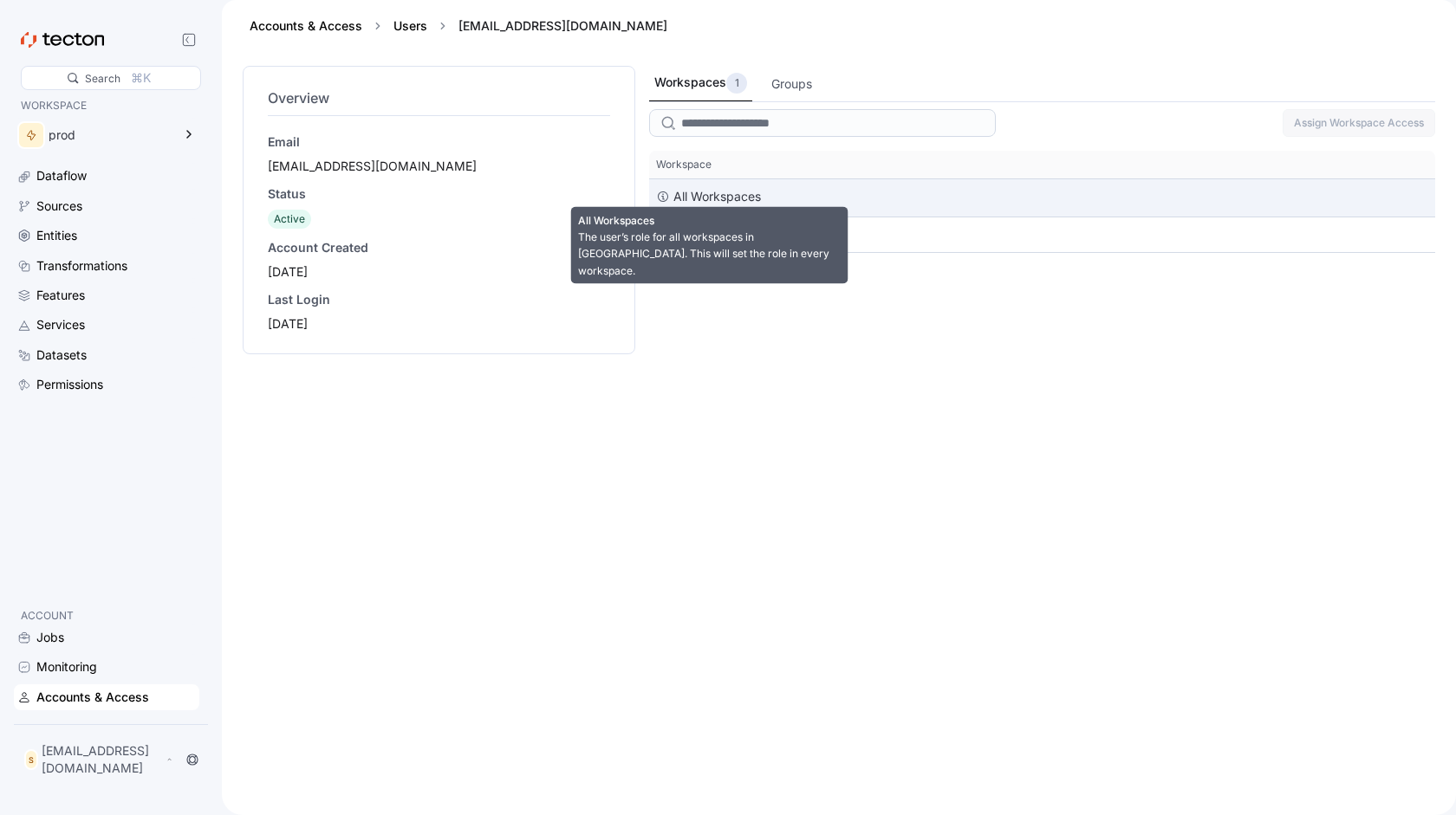
click at [706, 204] on div "All Workspaces" at bounding box center [717, 197] width 88 height 21
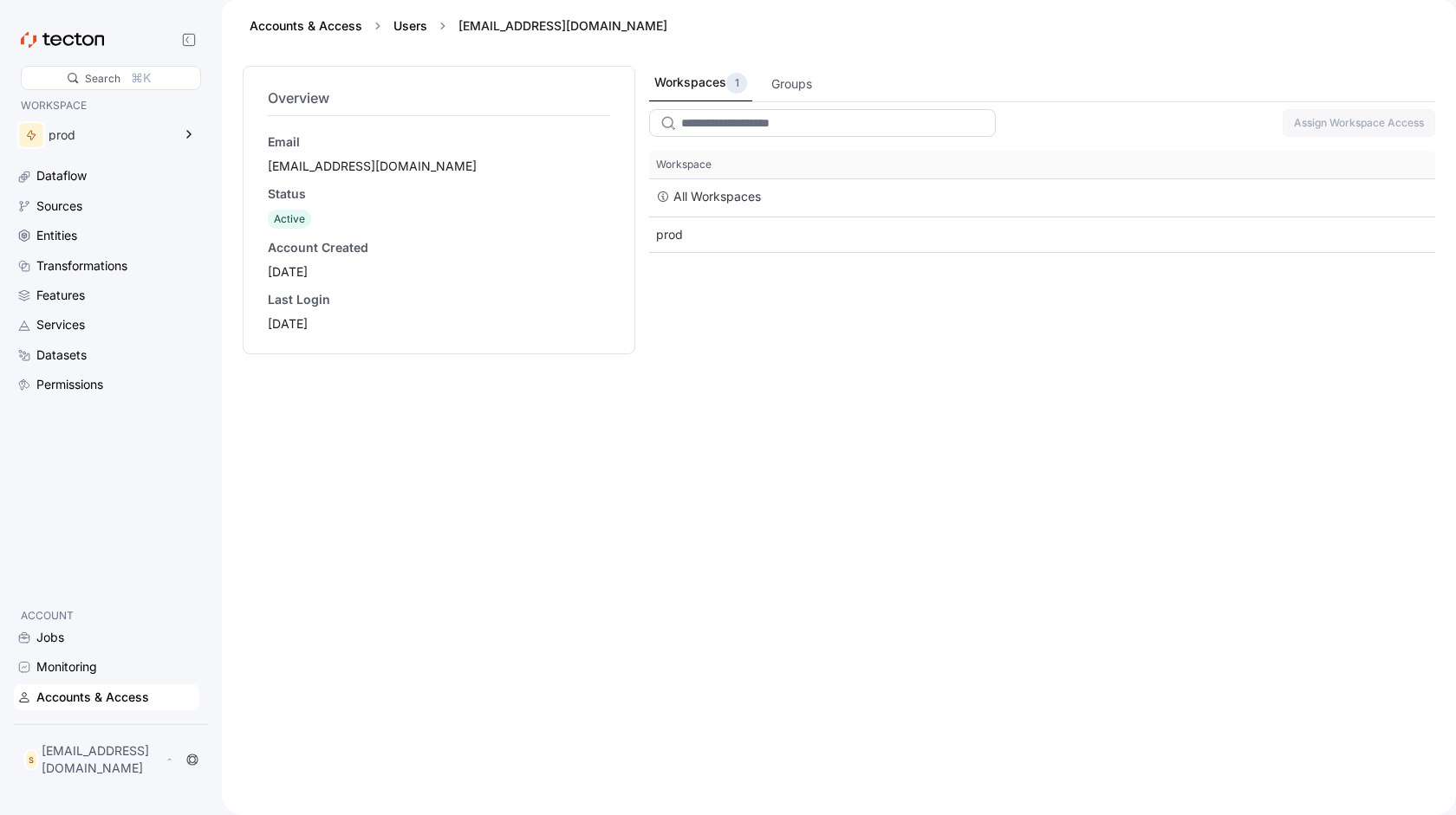
click at [763, 126] on input "search" at bounding box center [823, 123] width 347 height 28
type input "*"
type input "****"
click at [783, 79] on div "Groups" at bounding box center [792, 84] width 41 height 19
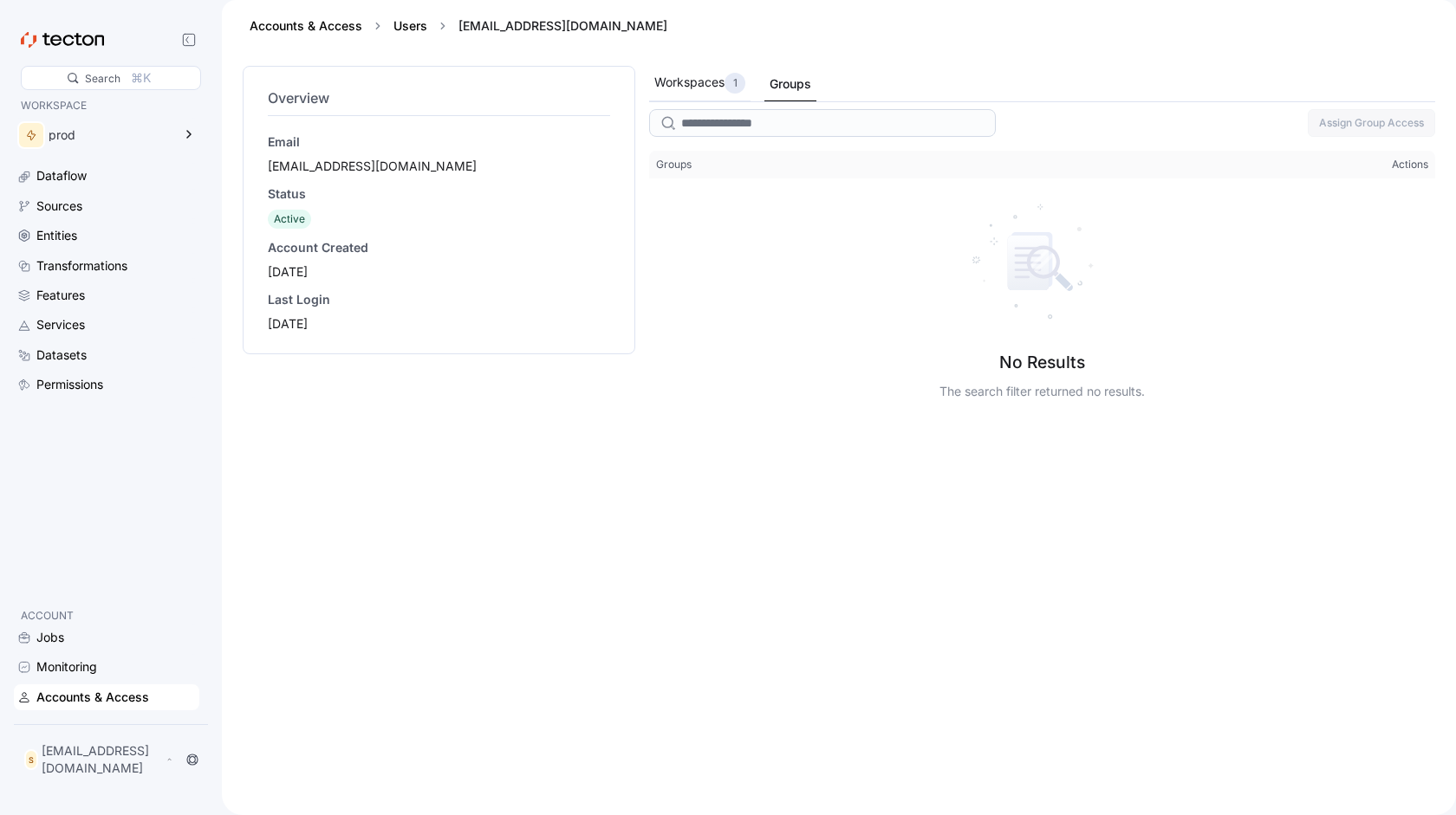
click at [657, 81] on div "Workspaces 1" at bounding box center [700, 83] width 91 height 21
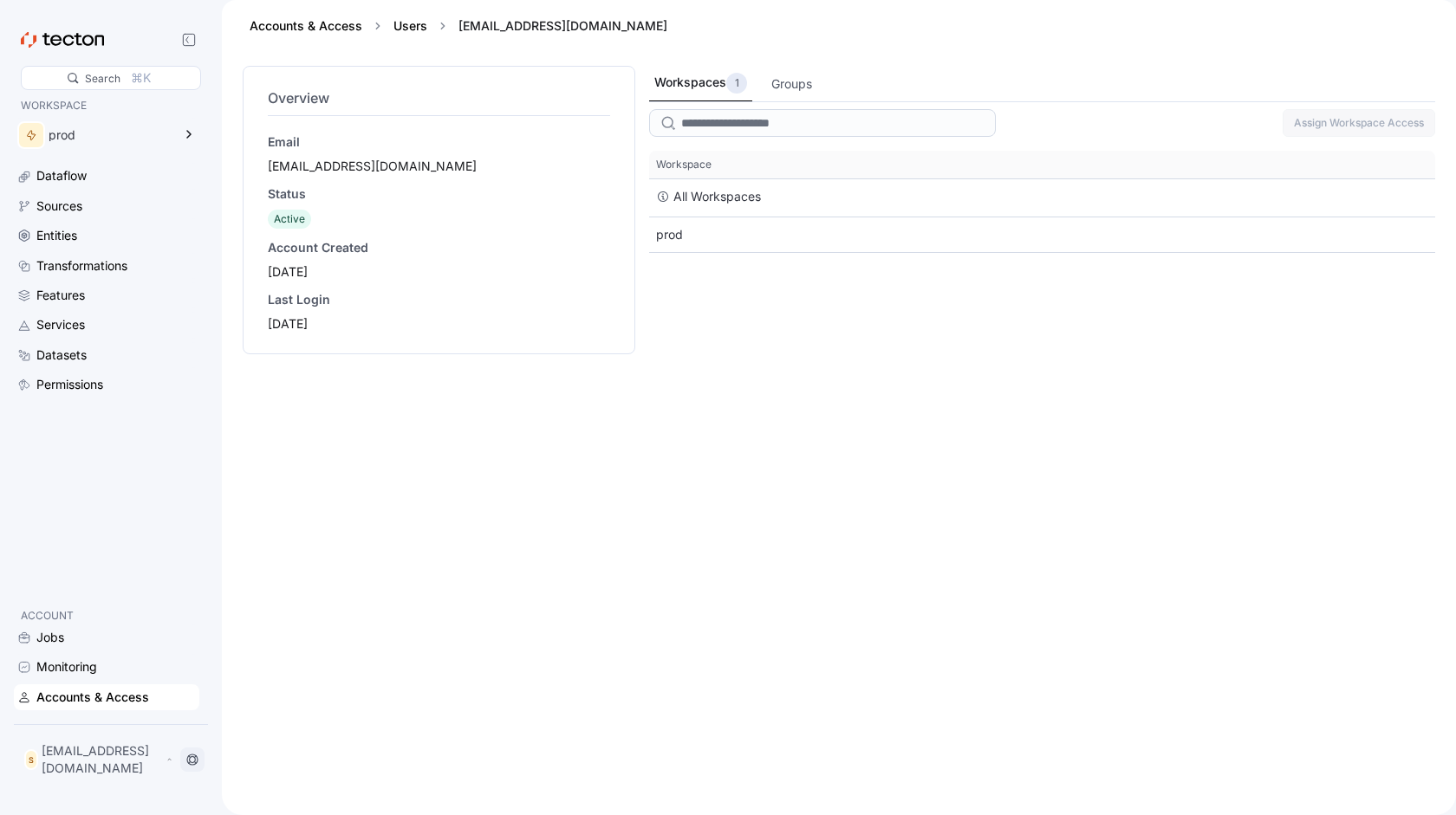
click at [200, 765] on icon at bounding box center [192, 759] width 14 height 14
click at [171, 761] on icon at bounding box center [169, 760] width 3 height 2
click at [90, 717] on div "Log Out" at bounding box center [76, 721] width 46 height 18
